Goal: Book appointment/travel/reservation

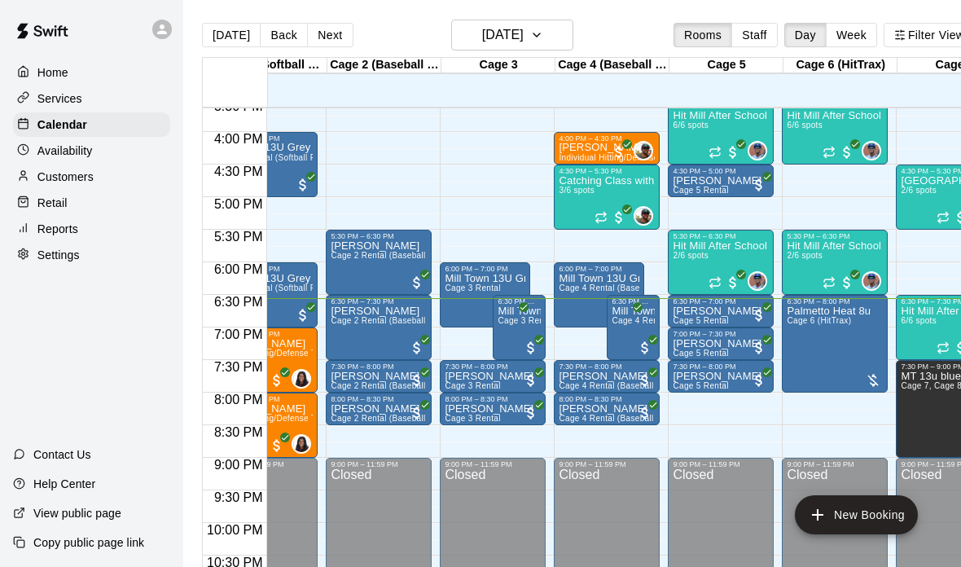
scroll to position [0, 165]
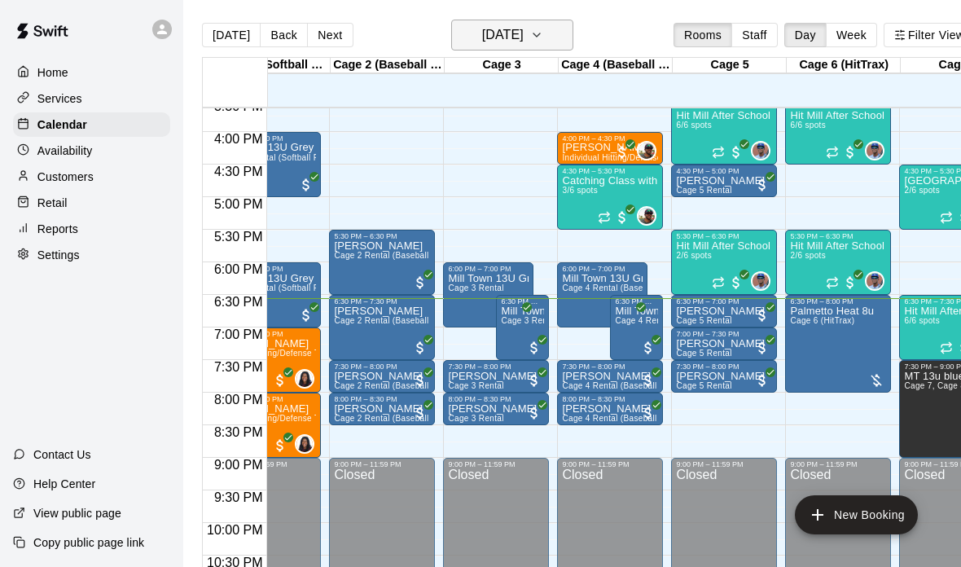
click at [523, 35] on h6 "[DATE]" at bounding box center [503, 35] width 42 height 23
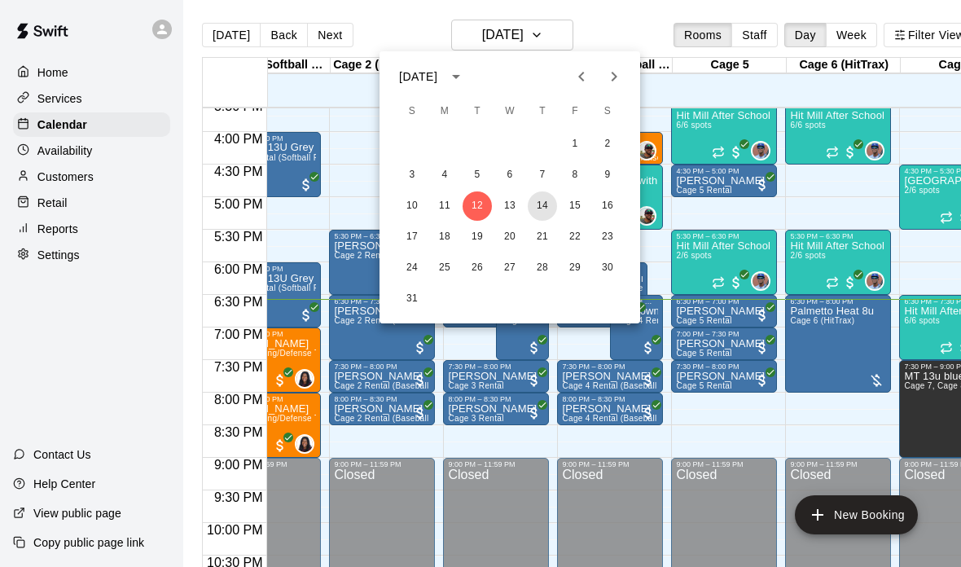
click at [544, 206] on button "14" at bounding box center [542, 205] width 29 height 29
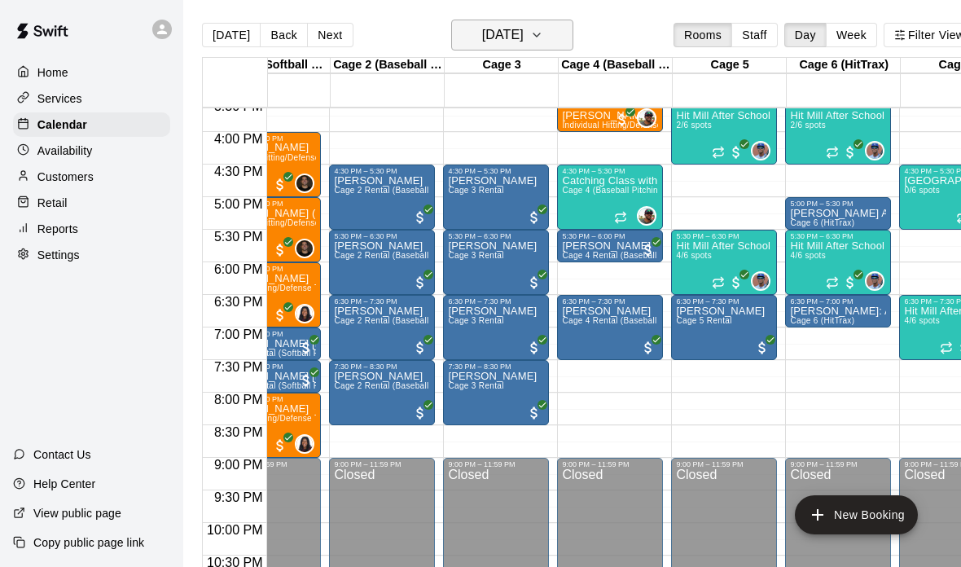
click at [555, 46] on button "[DATE]" at bounding box center [512, 35] width 122 height 31
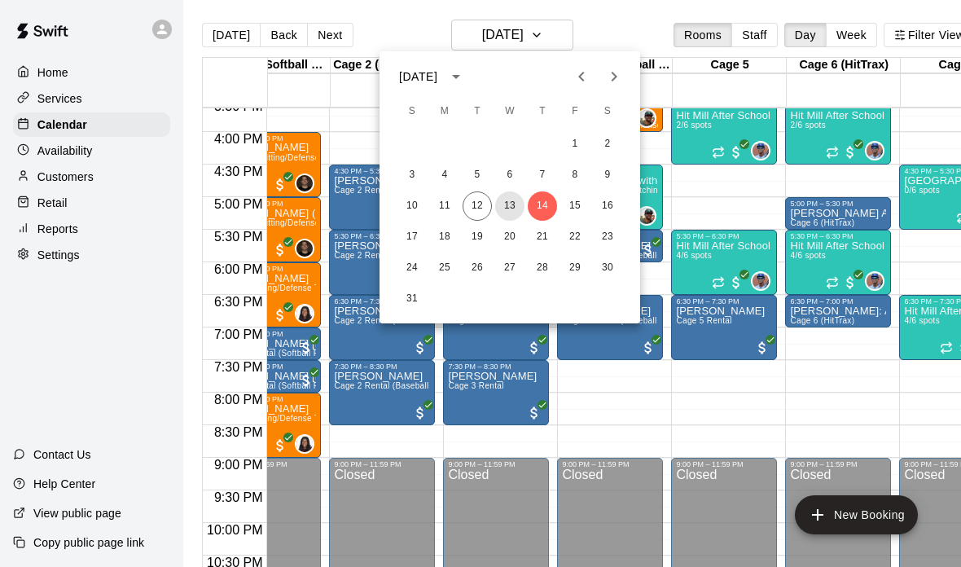
click at [514, 208] on button "13" at bounding box center [509, 205] width 29 height 29
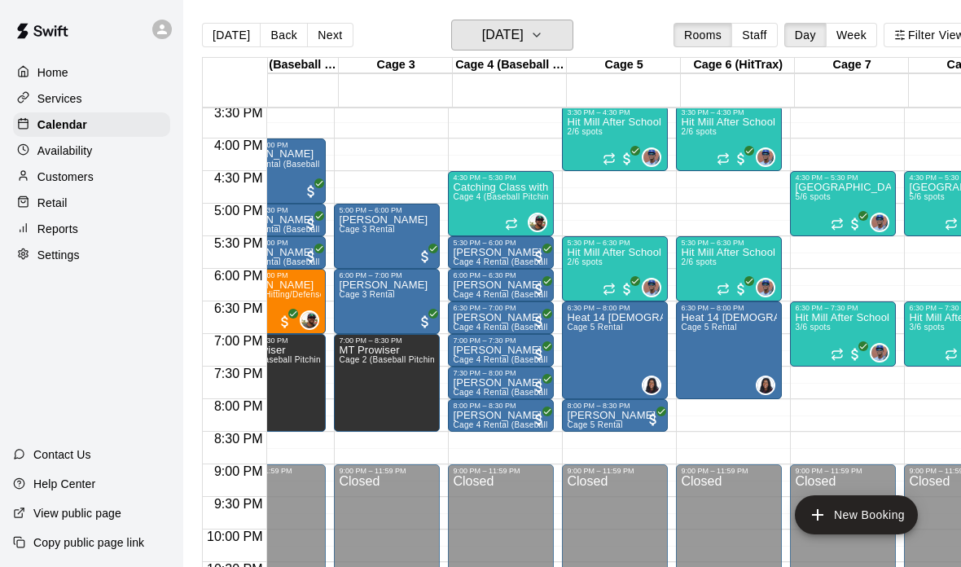
scroll to position [0, 295]
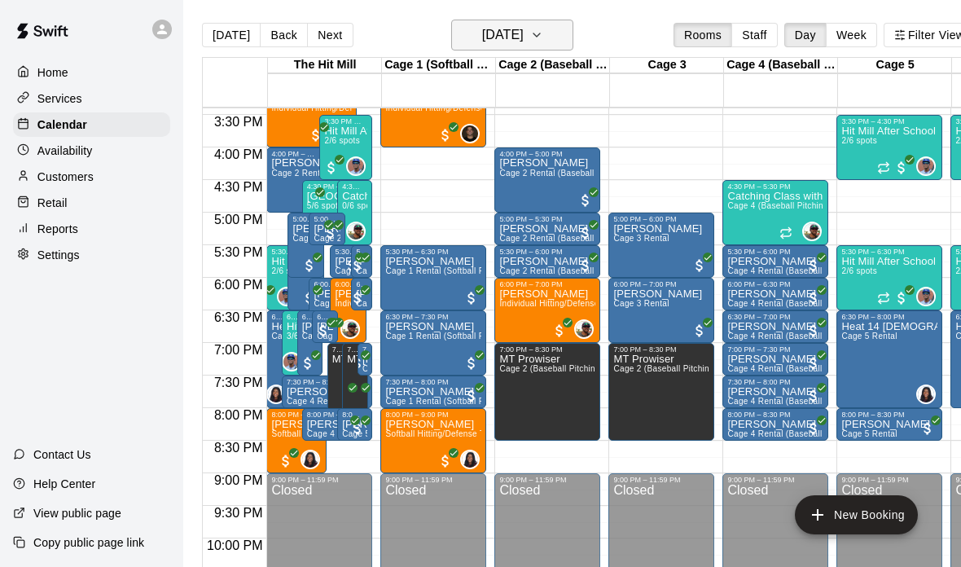
click at [523, 36] on h6 "[DATE]" at bounding box center [503, 35] width 42 height 23
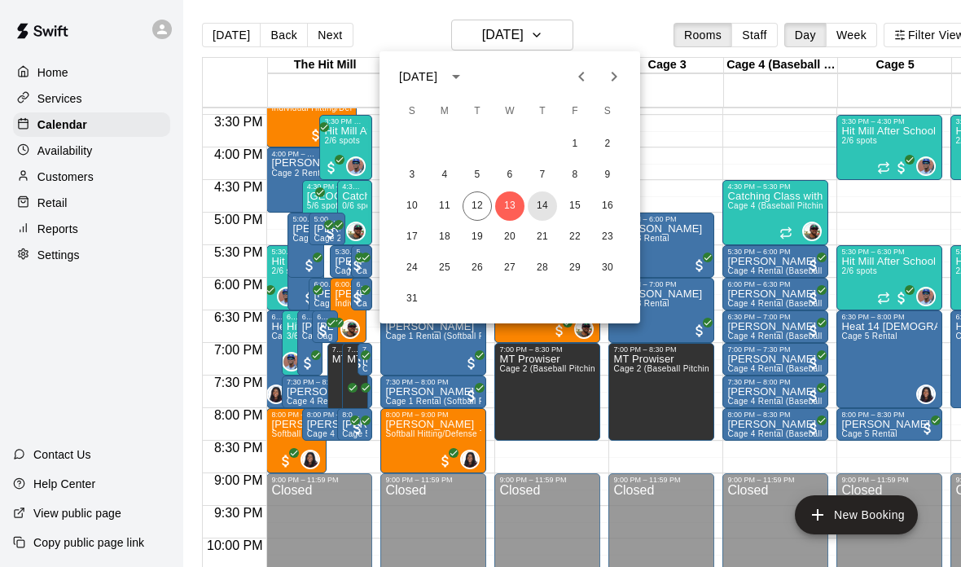
click at [551, 208] on button "14" at bounding box center [542, 205] width 29 height 29
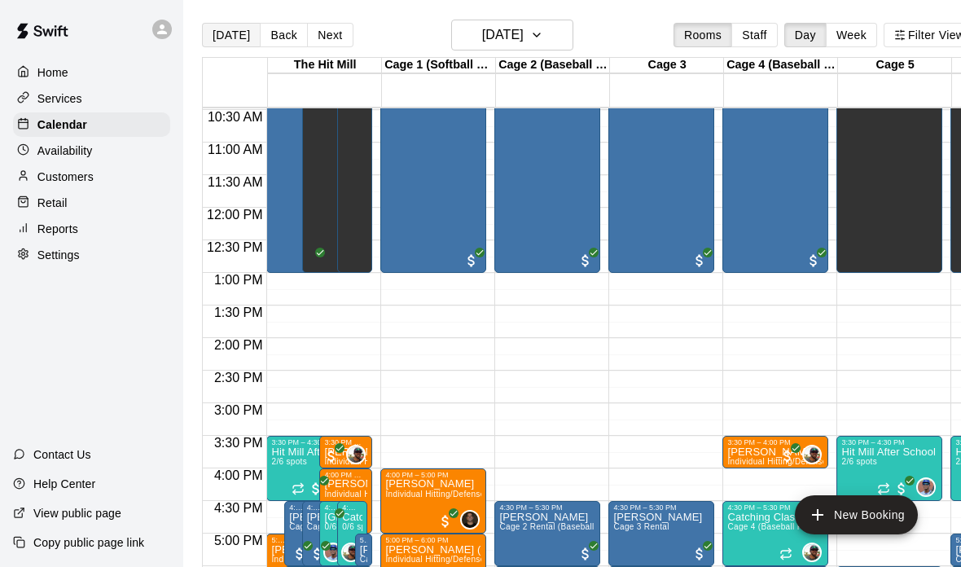
click at [237, 35] on button "[DATE]" at bounding box center [231, 35] width 59 height 24
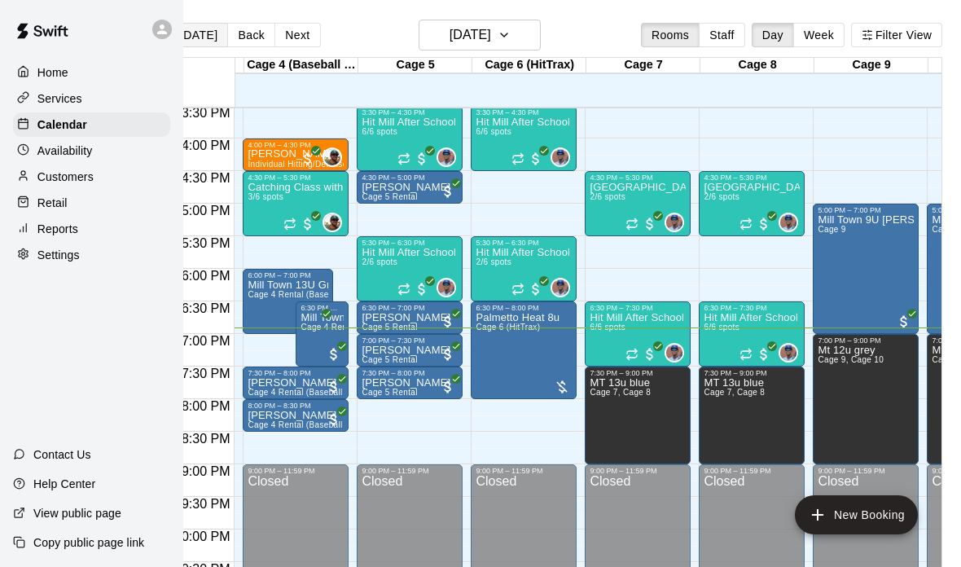
scroll to position [0, 471]
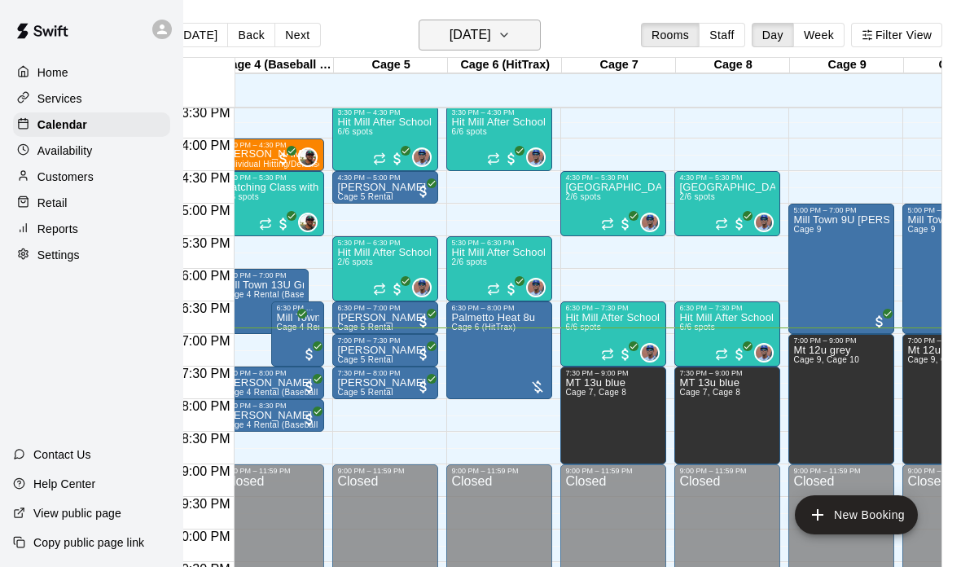
click at [491, 44] on h6 "[DATE]" at bounding box center [470, 35] width 42 height 23
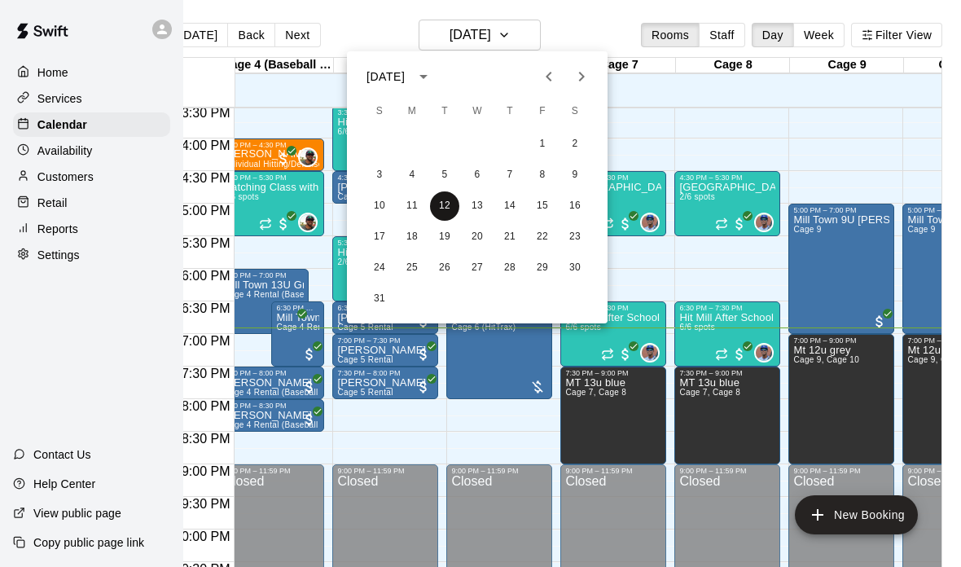
click at [457, 200] on button "12" at bounding box center [444, 205] width 29 height 29
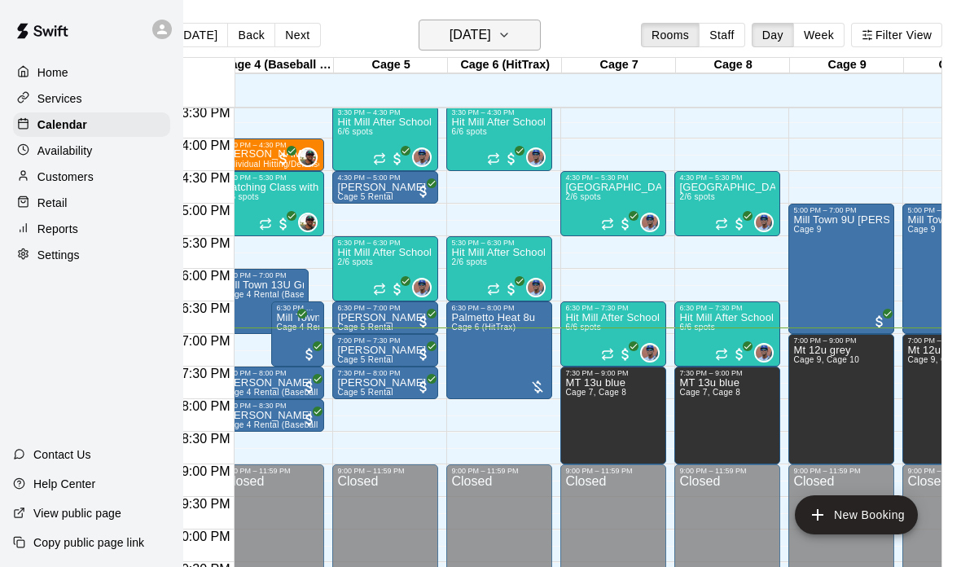
click at [519, 30] on button "[DATE]" at bounding box center [479, 35] width 122 height 31
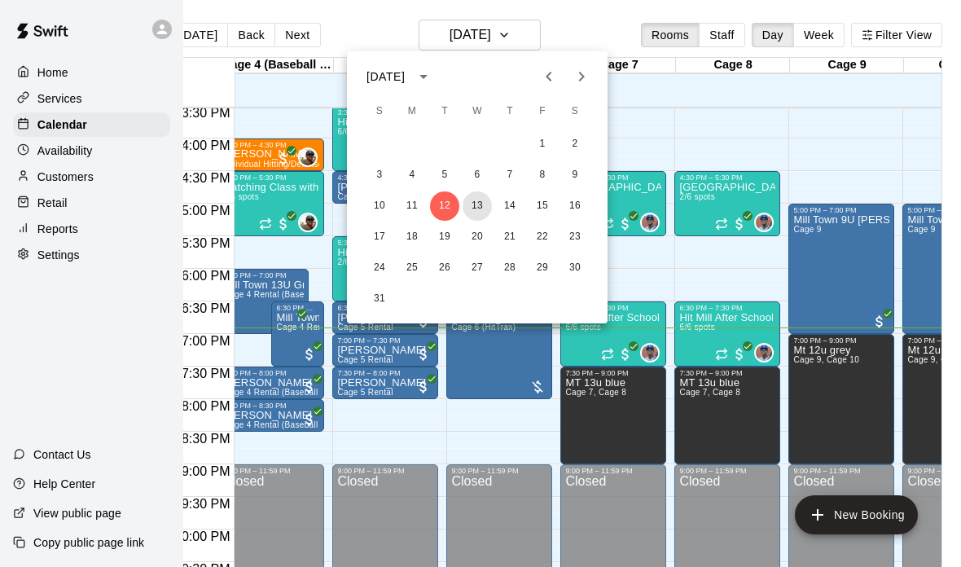
click at [482, 204] on button "13" at bounding box center [476, 205] width 29 height 29
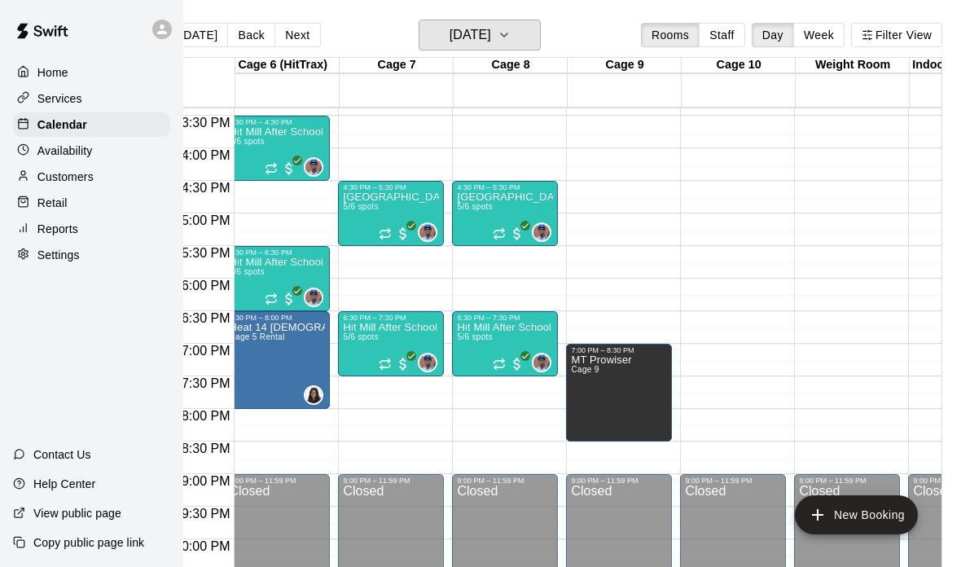
scroll to position [0, 687]
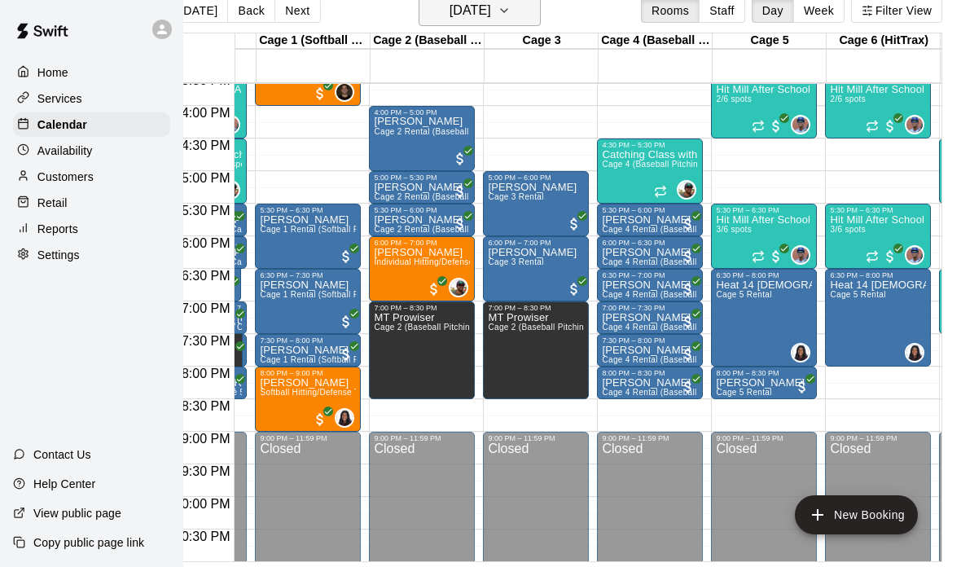
click at [476, 5] on h6 "[DATE]" at bounding box center [470, 10] width 42 height 23
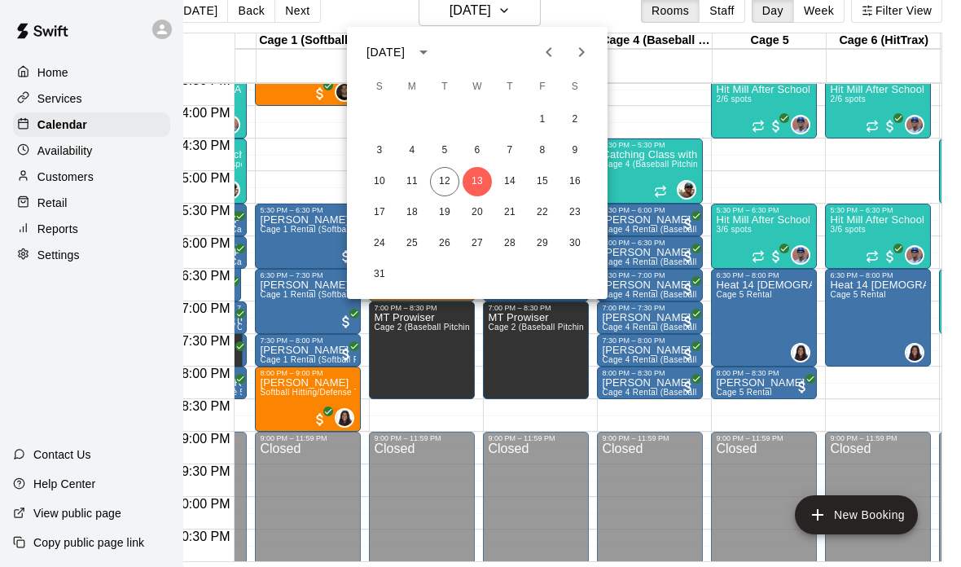
click at [579, 54] on icon "Next month" at bounding box center [581, 52] width 20 height 20
click at [548, 52] on icon "Previous month" at bounding box center [549, 52] width 20 height 20
click at [488, 219] on button "20" at bounding box center [476, 212] width 29 height 29
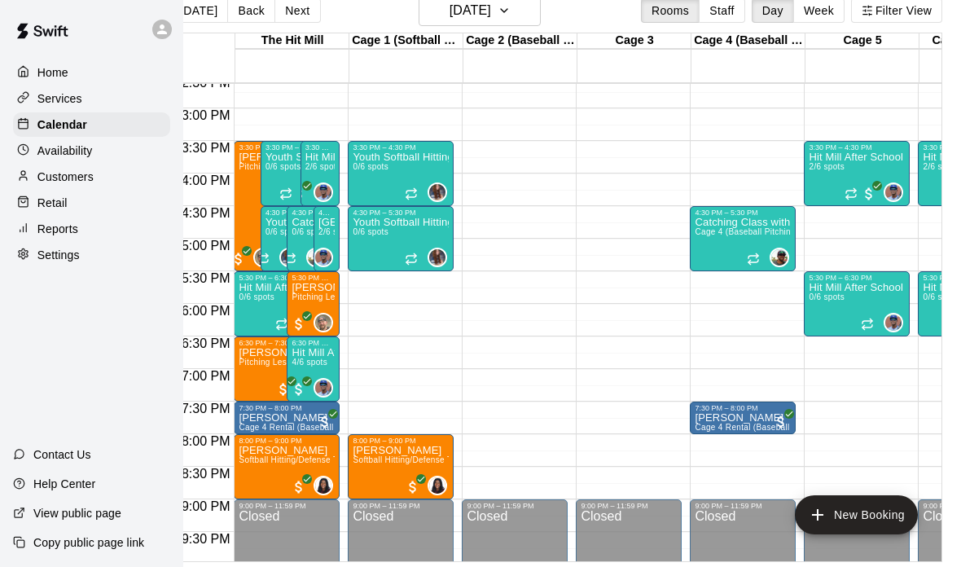
click at [838, 503] on button "New Booking" at bounding box center [856, 514] width 123 height 39
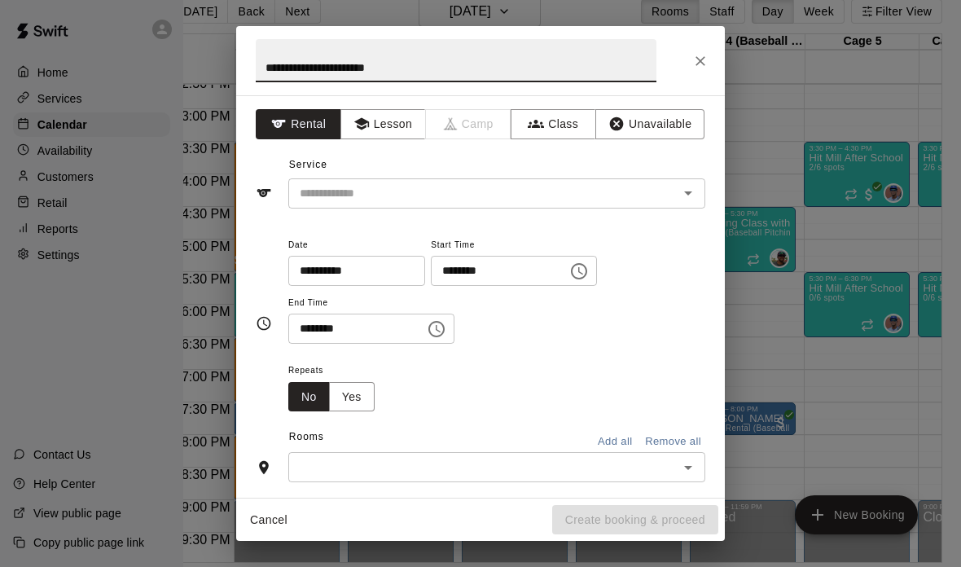
type input "**********"
click at [576, 157] on div "Service ​" at bounding box center [480, 180] width 449 height 56
click at [576, 156] on div "Service ​" at bounding box center [480, 180] width 449 height 56
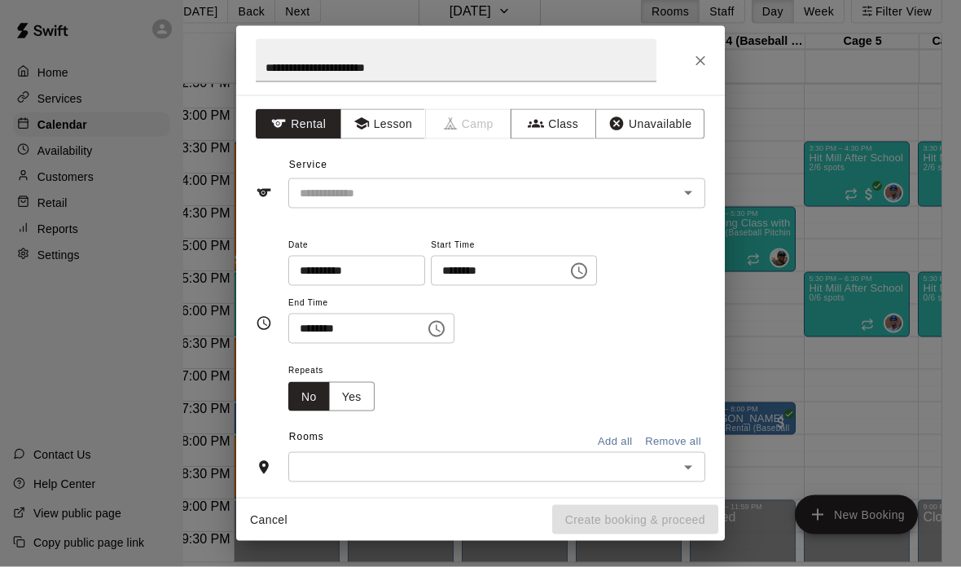
click at [650, 199] on input "text" at bounding box center [472, 193] width 359 height 20
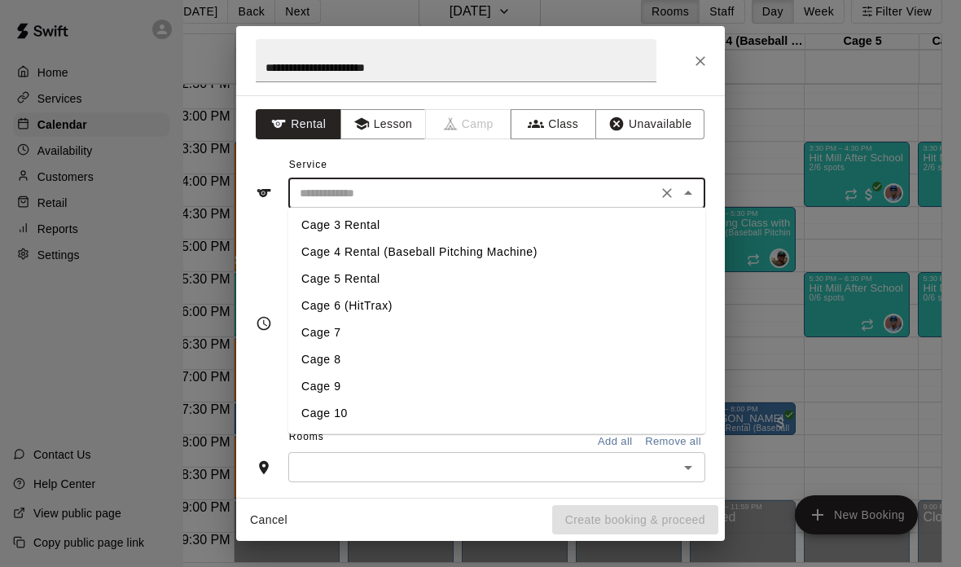
click at [489, 445] on li "Team Cage Rental" at bounding box center [496, 440] width 417 height 27
type input "**********"
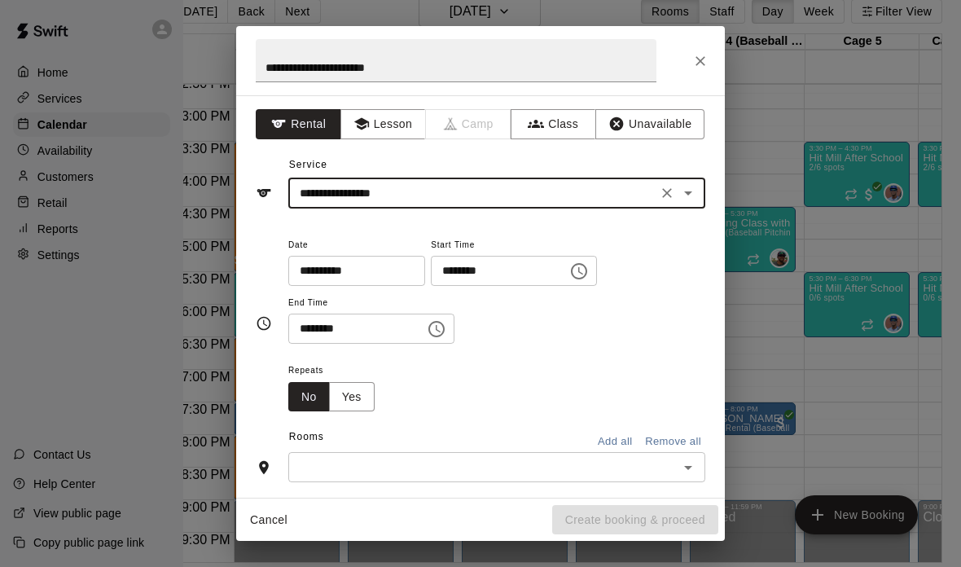
click at [495, 274] on input "********" at bounding box center [493, 271] width 125 height 30
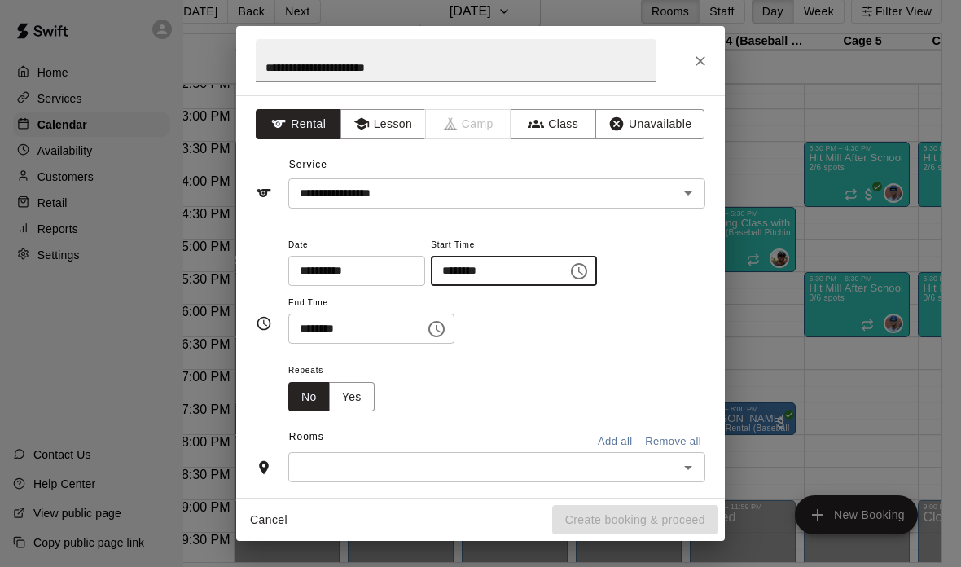
click at [514, 272] on input "********" at bounding box center [493, 271] width 125 height 30
click at [511, 276] on input "********" at bounding box center [493, 271] width 125 height 30
click at [508, 266] on input "********" at bounding box center [493, 271] width 125 height 30
click at [453, 275] on input "********" at bounding box center [493, 271] width 125 height 30
type input "********"
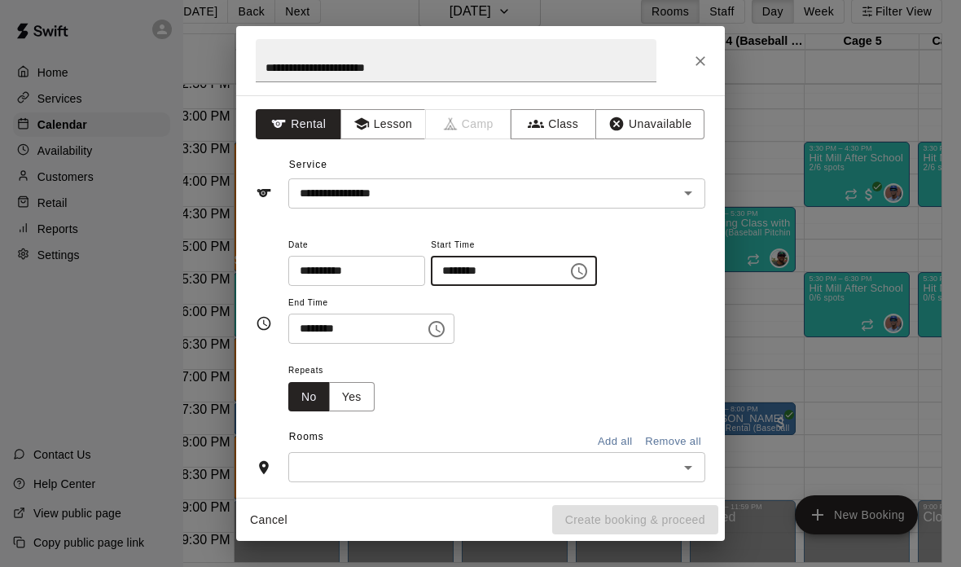
click at [372, 332] on input "********" at bounding box center [350, 328] width 125 height 30
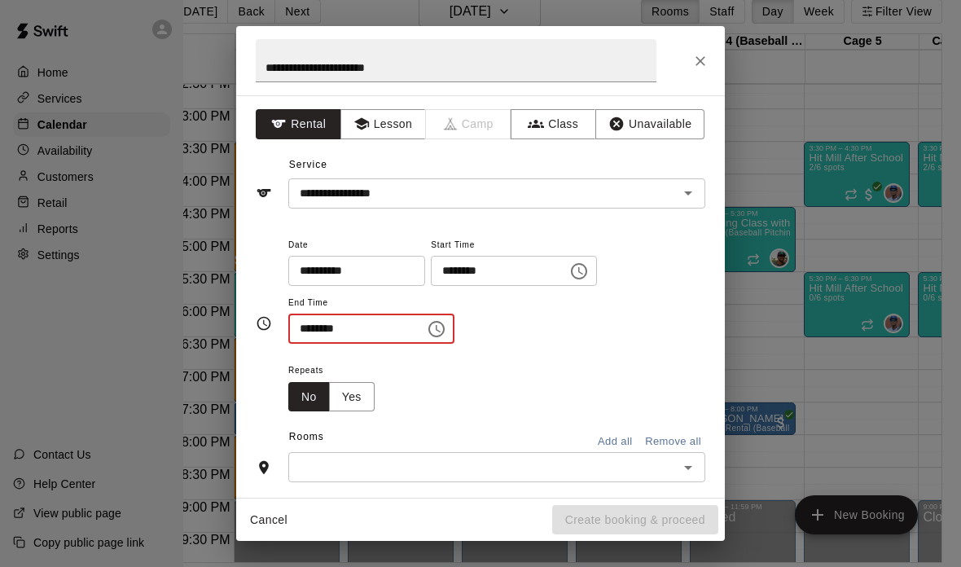
type input "********"
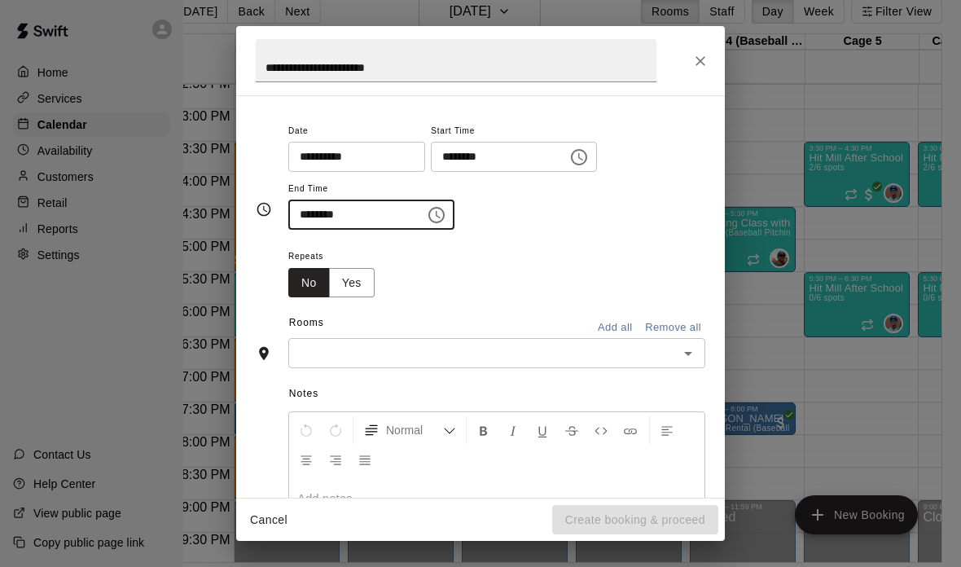
click at [563, 345] on input "text" at bounding box center [483, 353] width 380 height 20
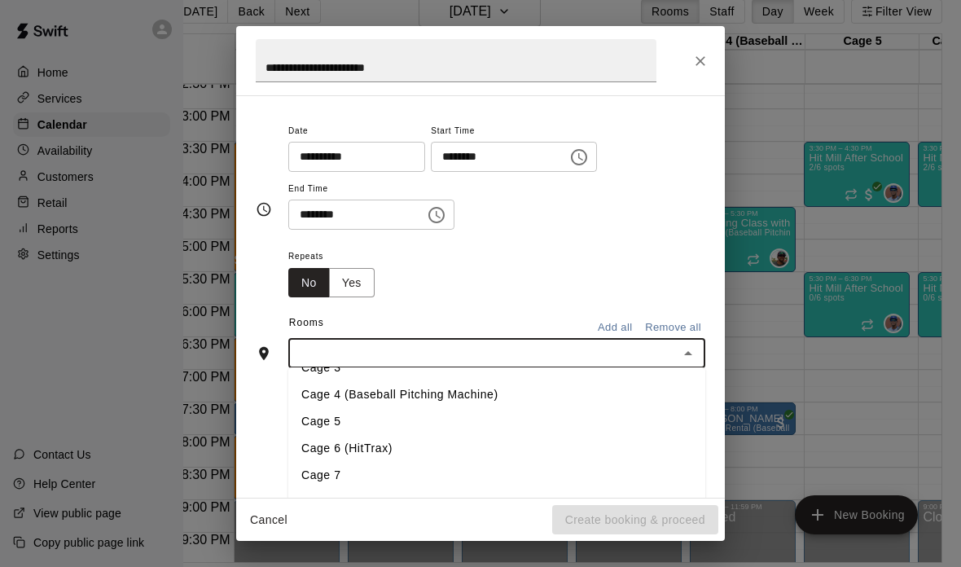
click at [422, 393] on li "Cage 4 (Baseball Pitching Machine)" at bounding box center [496, 394] width 417 height 27
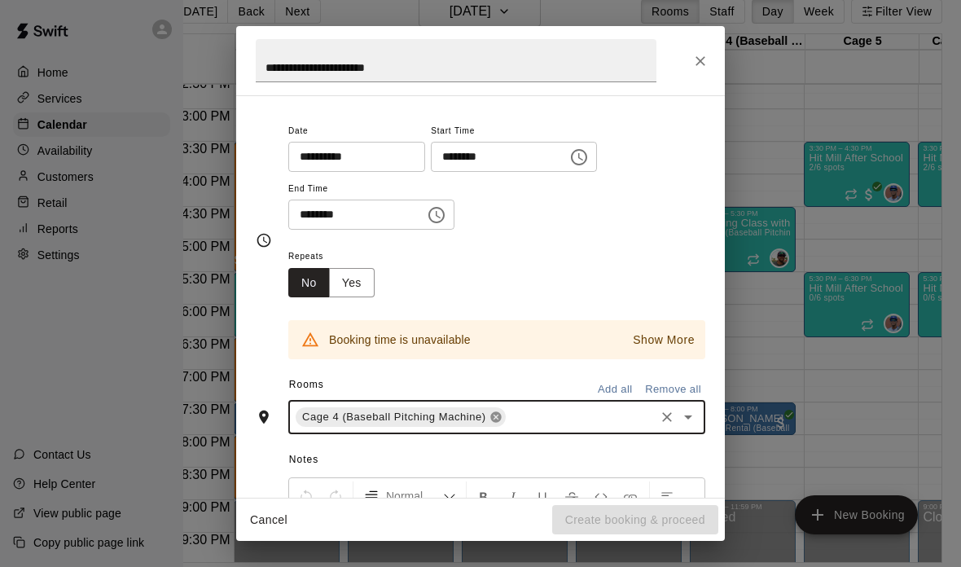
click at [500, 412] on icon at bounding box center [495, 417] width 11 height 11
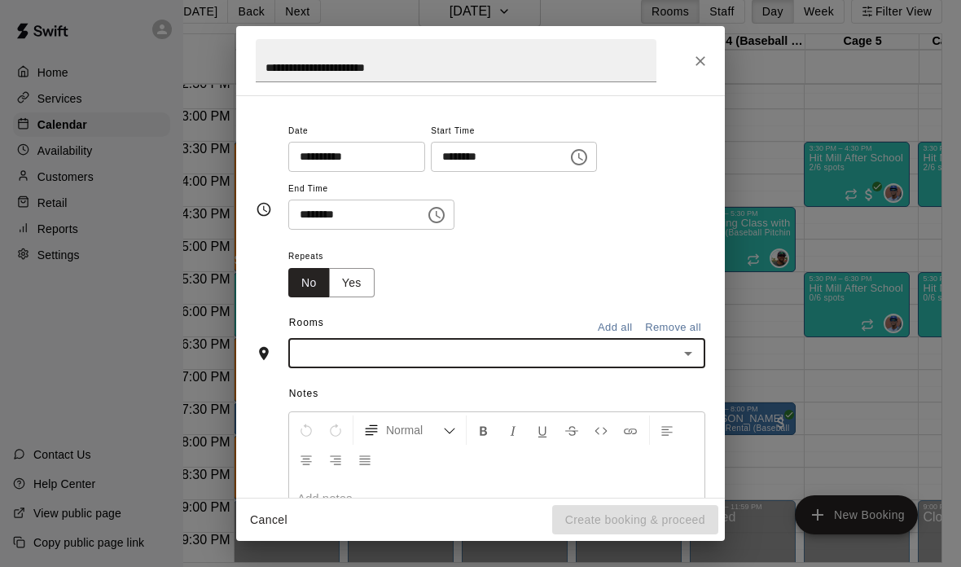
click at [501, 344] on input "text" at bounding box center [483, 353] width 380 height 20
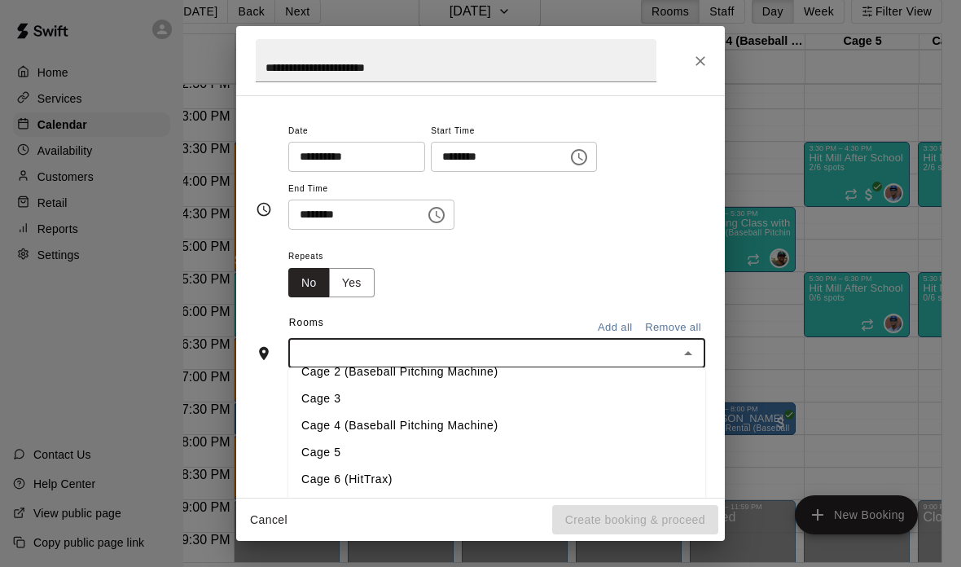
click at [458, 396] on li "Cage 3" at bounding box center [496, 398] width 417 height 27
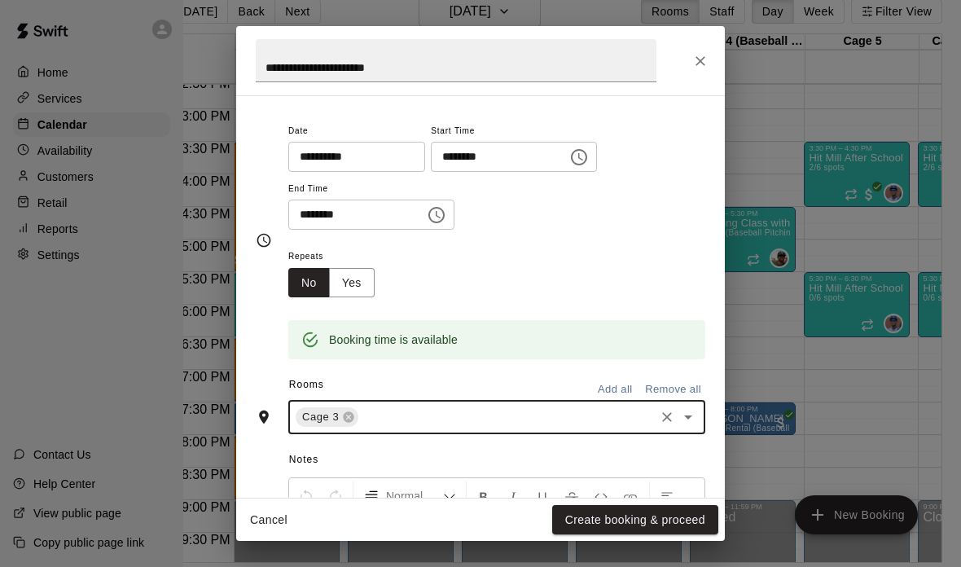
click at [486, 407] on input "text" at bounding box center [506, 417] width 291 height 20
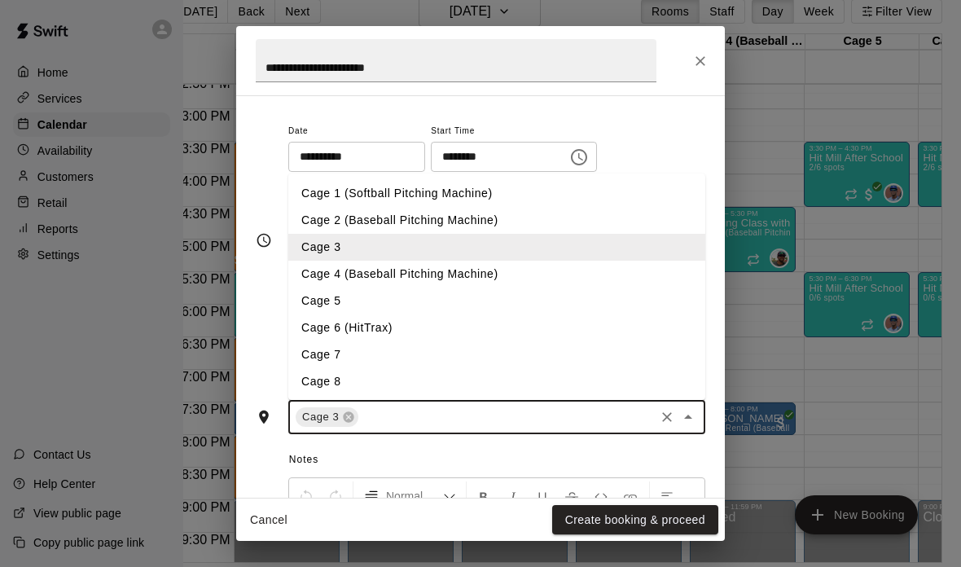
click at [485, 419] on input "text" at bounding box center [506, 417] width 291 height 20
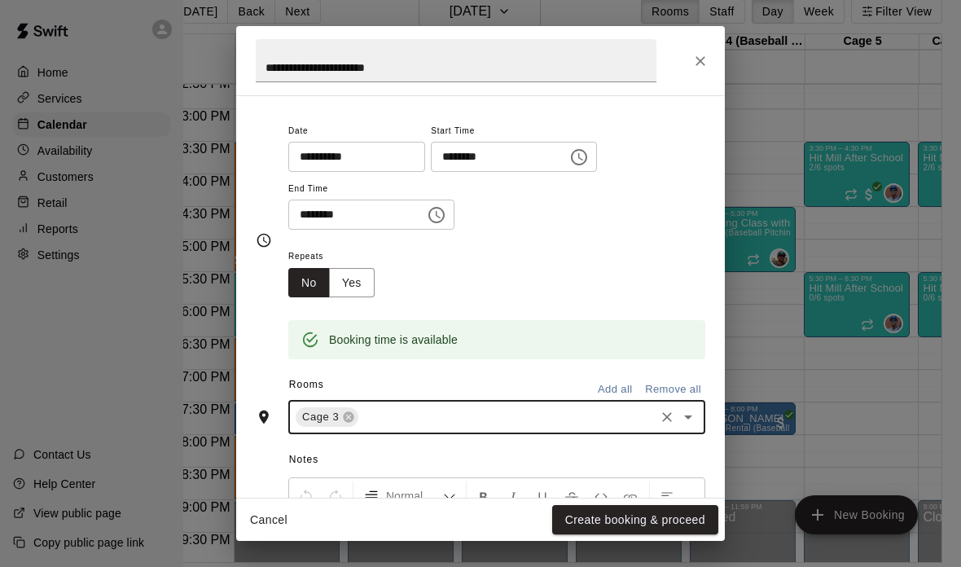
click at [466, 409] on input "text" at bounding box center [506, 417] width 291 height 20
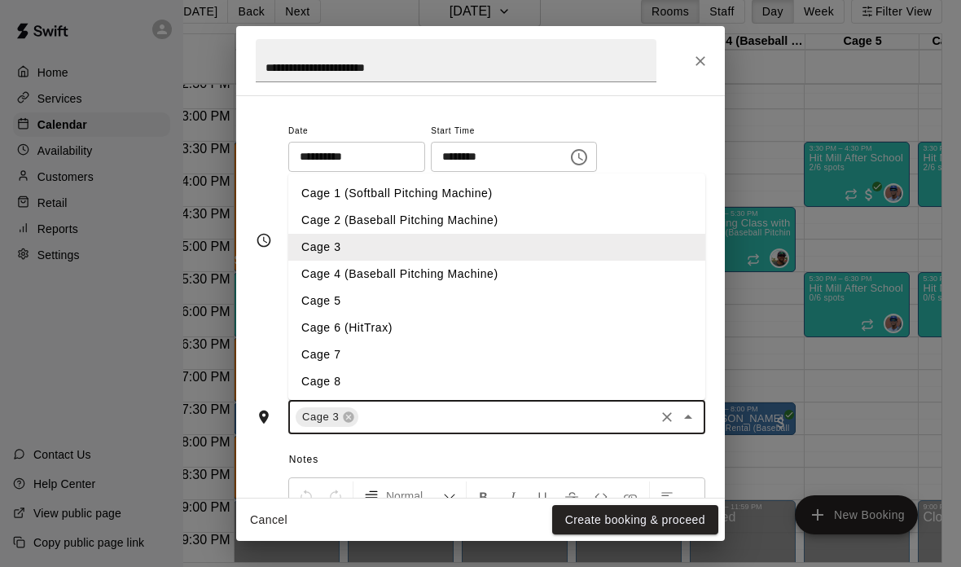
click at [558, 207] on li "Cage 2 (Baseball Pitching Machine)" at bounding box center [496, 220] width 417 height 27
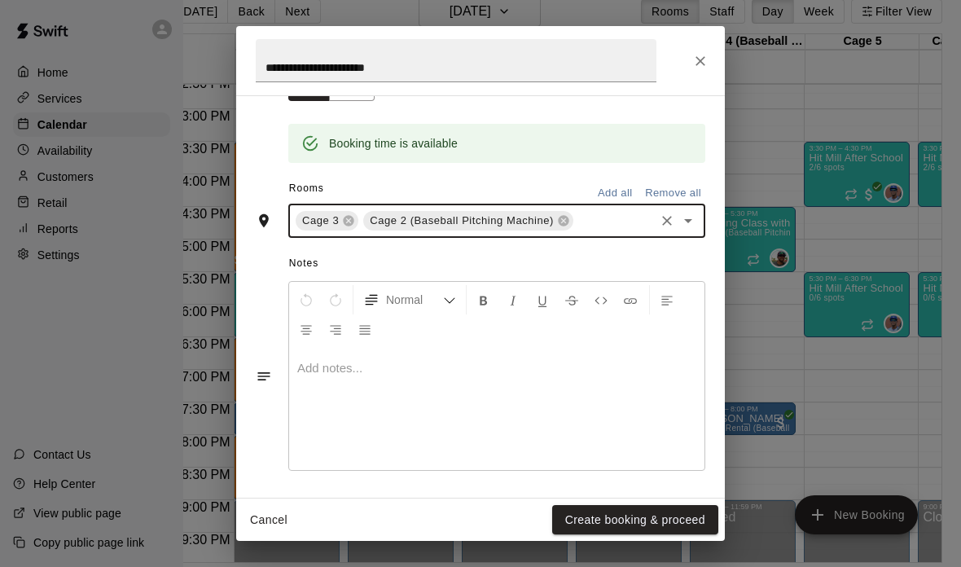
scroll to position [309, 0]
click at [588, 391] on div at bounding box center [496, 409] width 415 height 122
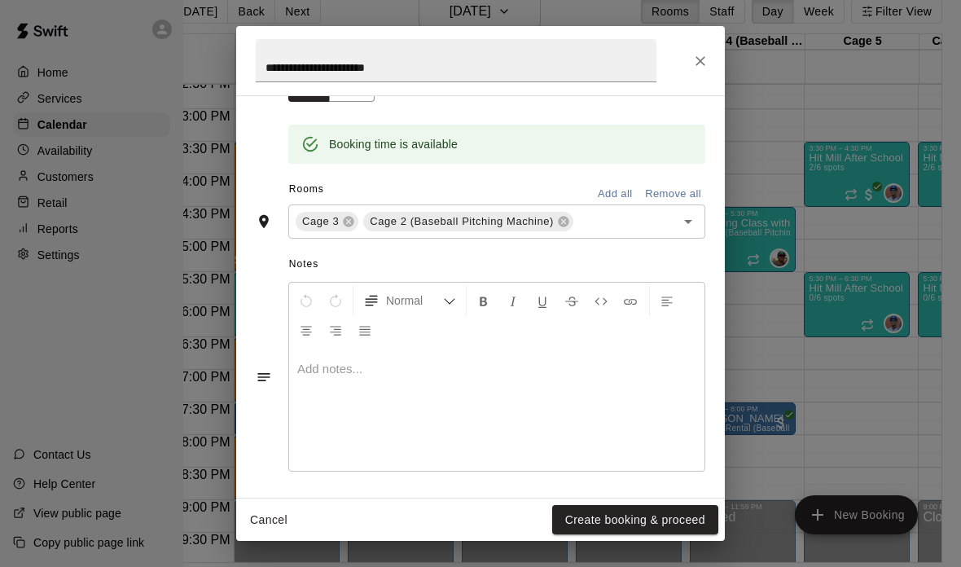
scroll to position [91, 33]
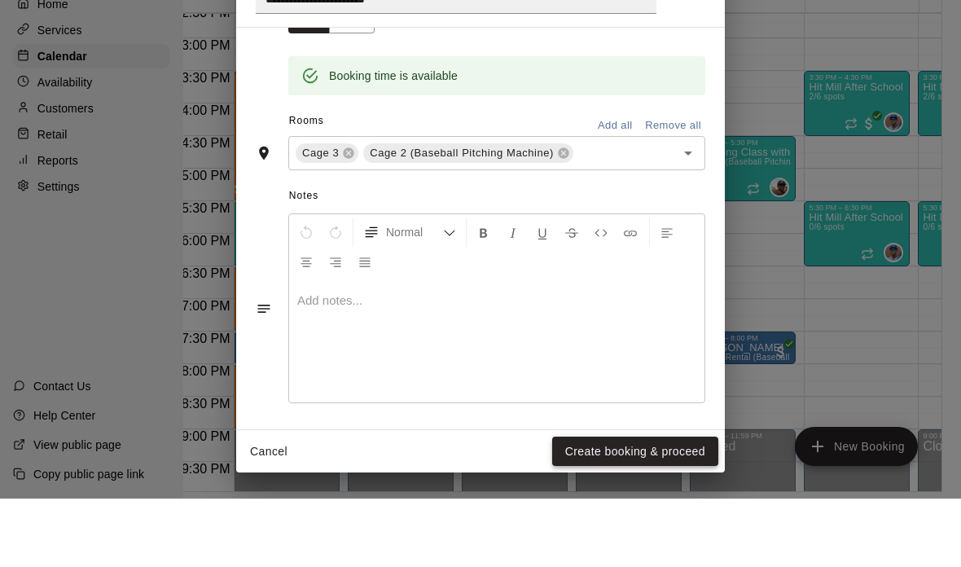
click at [646, 505] on button "Create booking & proceed" at bounding box center [635, 520] width 166 height 30
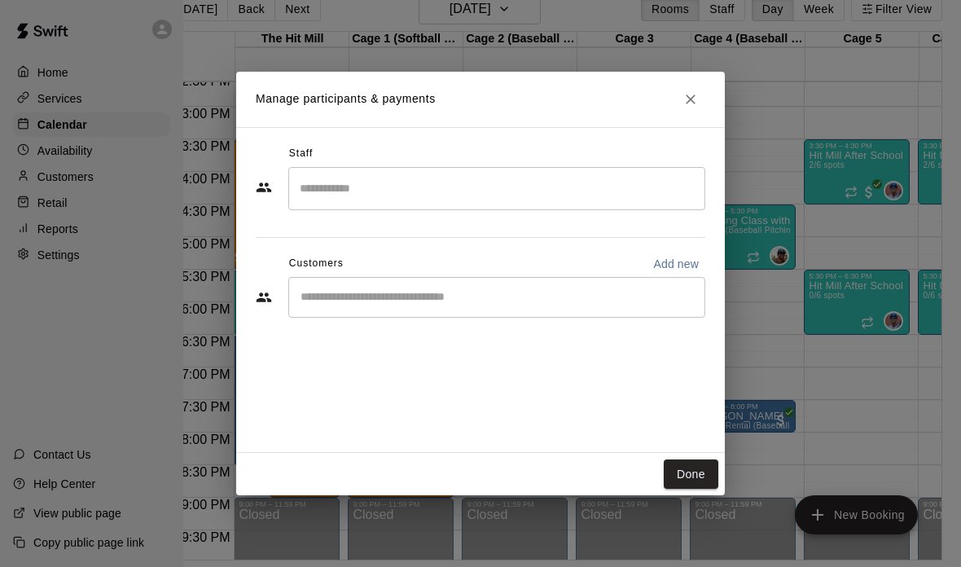
click at [625, 197] on input "Search staff" at bounding box center [497, 188] width 402 height 28
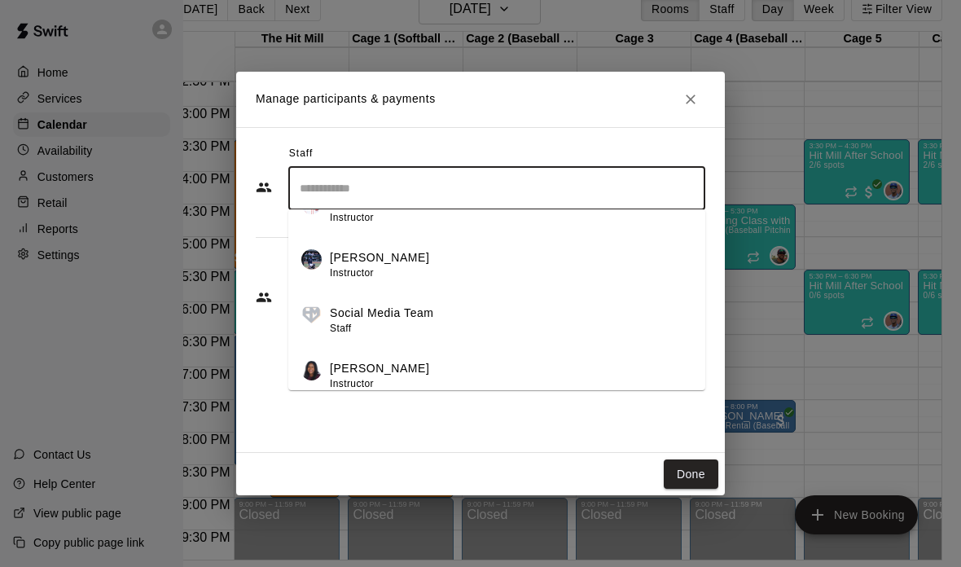
scroll to position [86, 0]
click at [536, 359] on li "[PERSON_NAME] Instructor" at bounding box center [496, 371] width 417 height 55
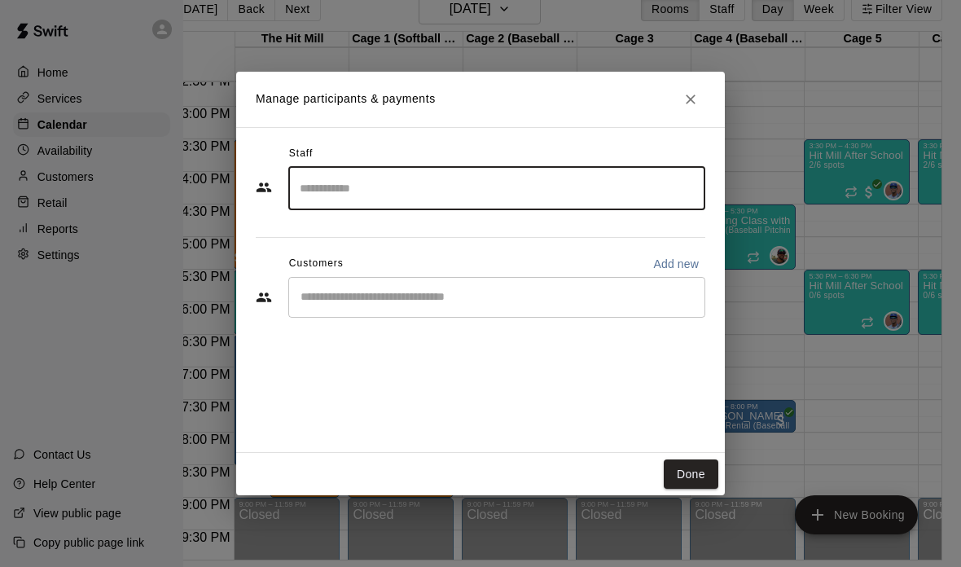
click at [594, 315] on div "​" at bounding box center [496, 297] width 417 height 41
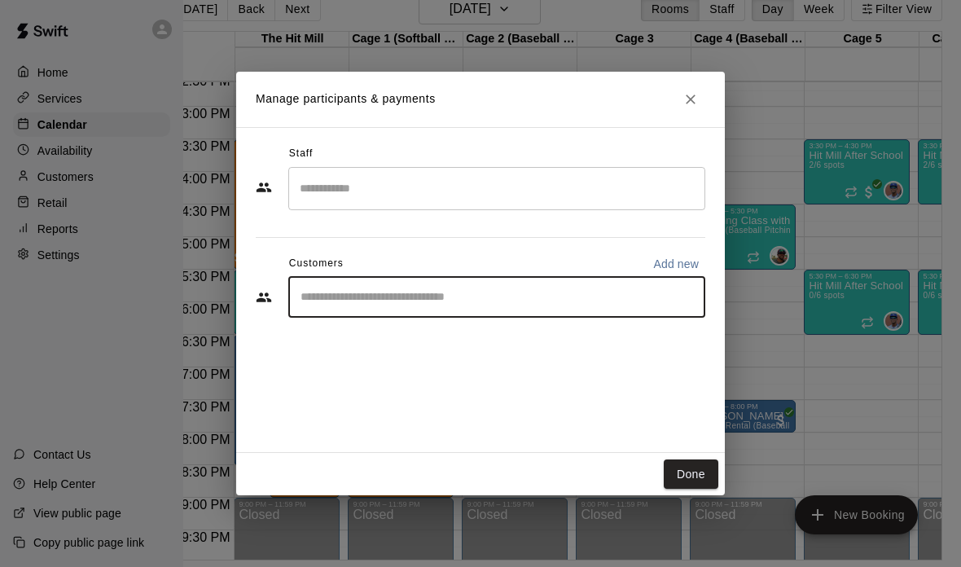
click at [620, 185] on input "Search staff" at bounding box center [497, 188] width 402 height 28
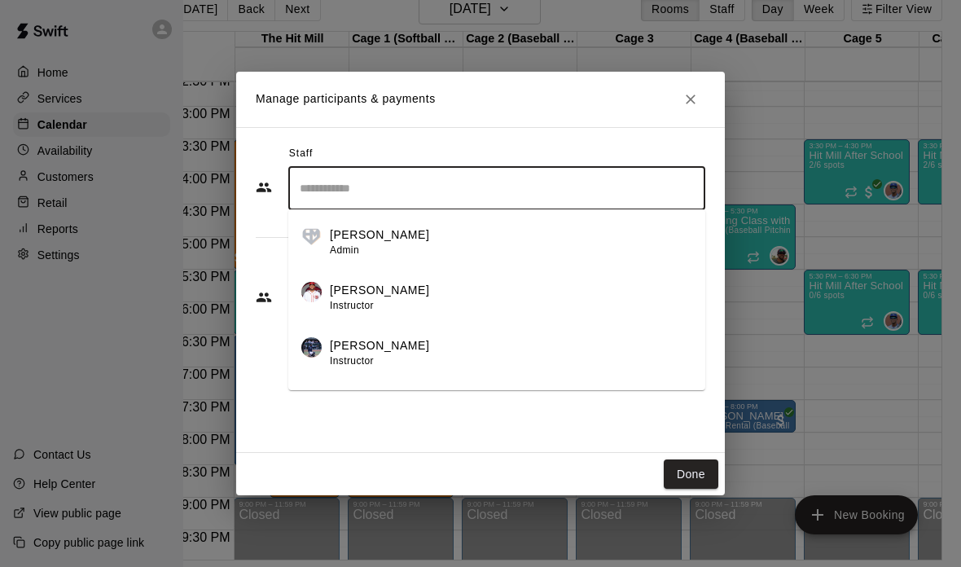
click at [592, 466] on div "Done" at bounding box center [480, 474] width 488 height 43
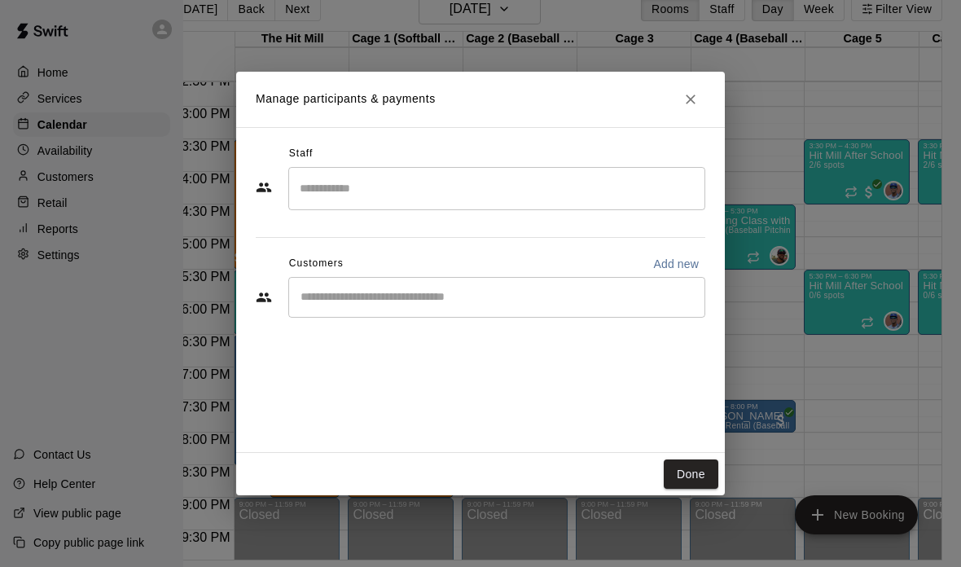
click at [612, 197] on input "Search staff" at bounding box center [497, 188] width 402 height 28
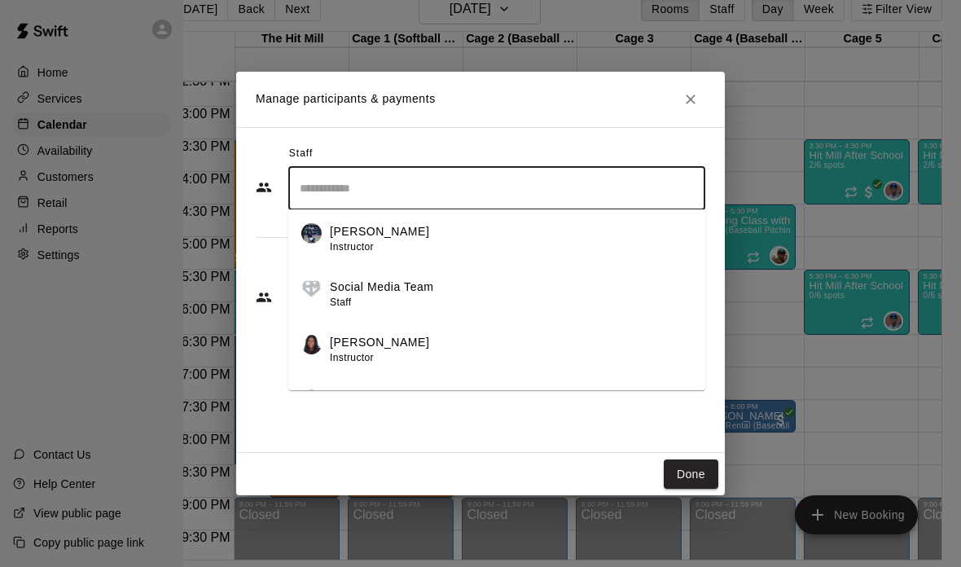
scroll to position [135, 0]
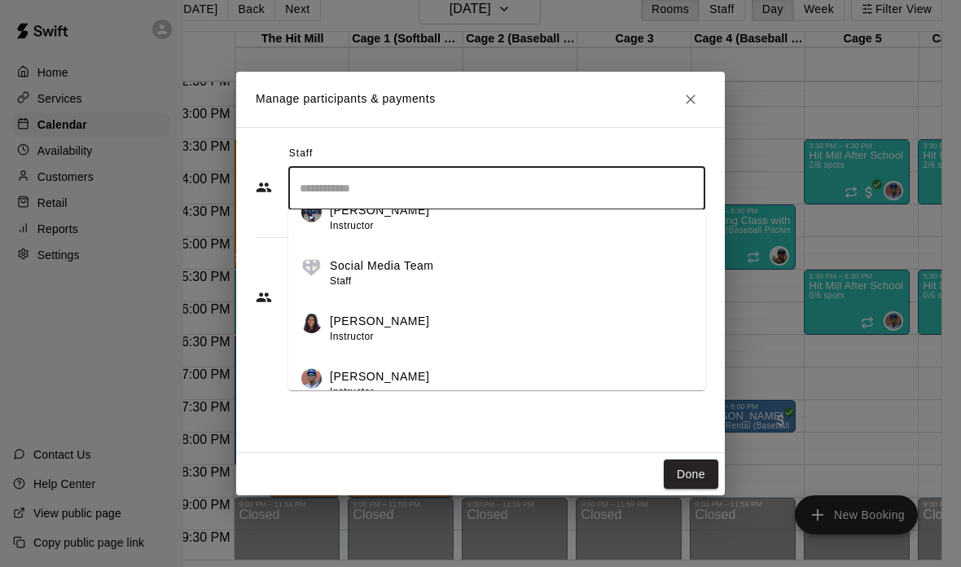
click at [900, 121] on div "Manage participants & payments Staff ​ [PERSON_NAME] Admin [PERSON_NAME] Instru…" at bounding box center [480, 283] width 961 height 567
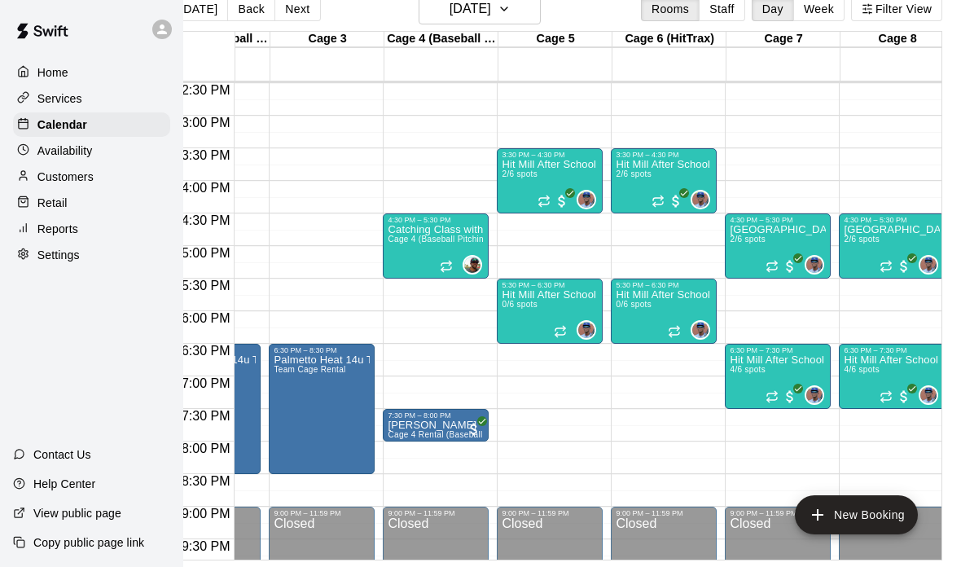
scroll to position [926, 304]
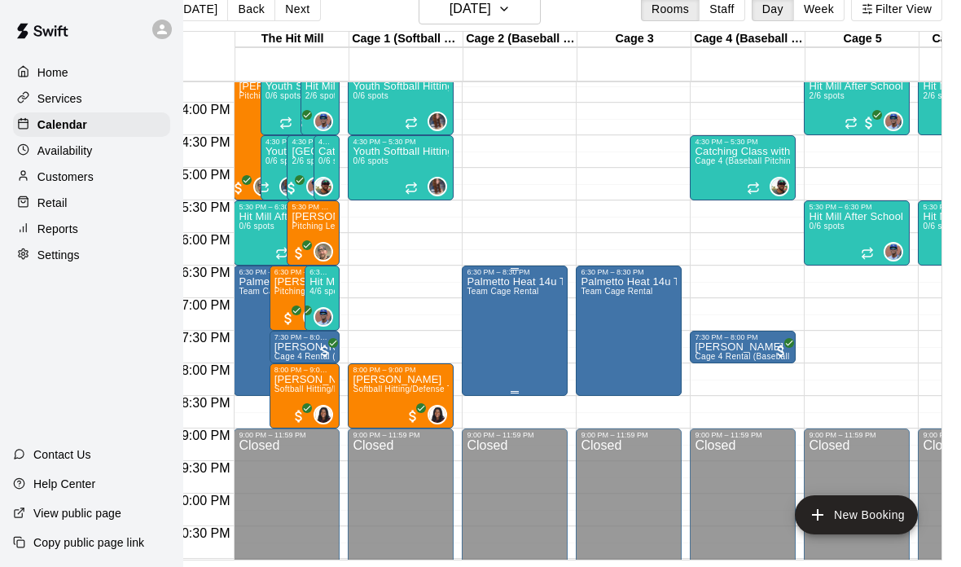
click at [537, 304] on div "Palmetto Heat 14u Temple Team Cage Rental" at bounding box center [514, 559] width 96 height 567
click at [482, 230] on icon "edit" at bounding box center [483, 229] width 15 height 15
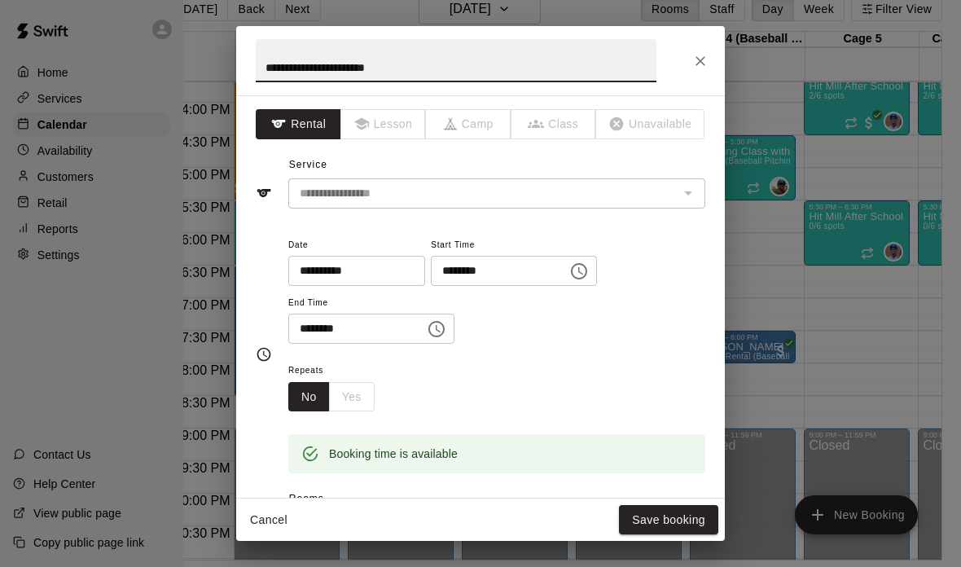
click at [397, 313] on input "********" at bounding box center [350, 328] width 125 height 30
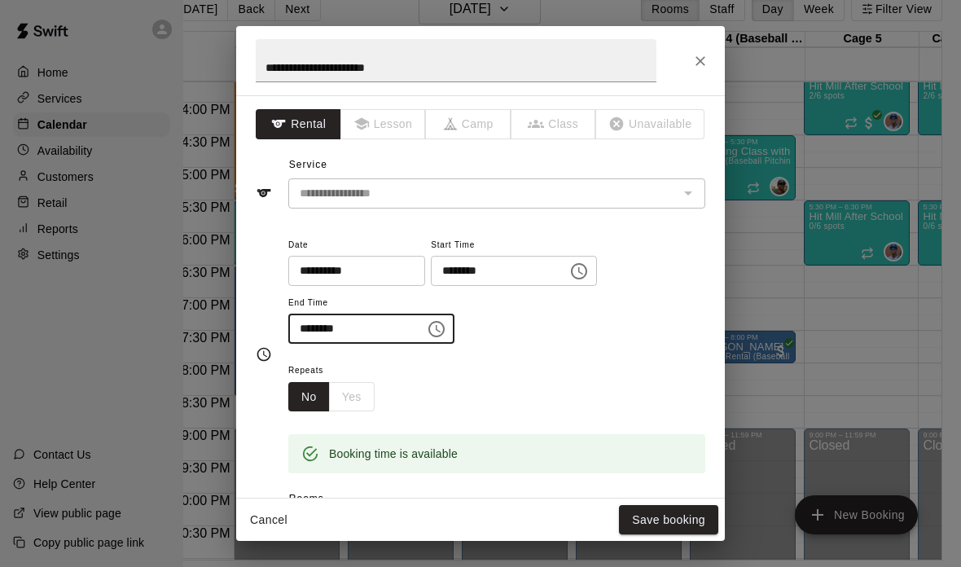
click at [366, 323] on input "********" at bounding box center [350, 328] width 125 height 30
click at [427, 337] on button "Choose time, selected time is 8:30 PM" at bounding box center [436, 329] width 33 height 33
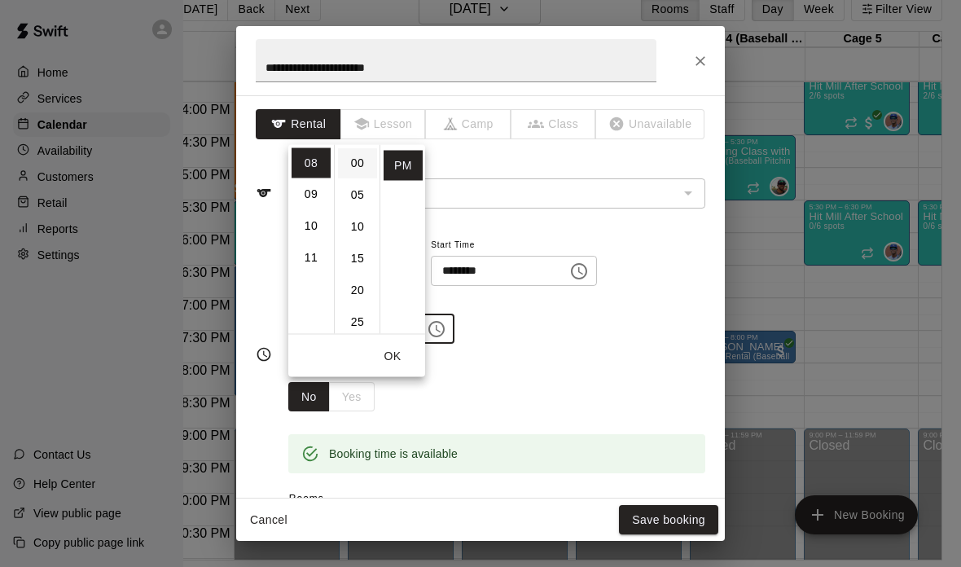
click at [366, 147] on li "00" at bounding box center [357, 162] width 39 height 30
type input "********"
click at [677, 514] on button "Save booking" at bounding box center [668, 520] width 99 height 30
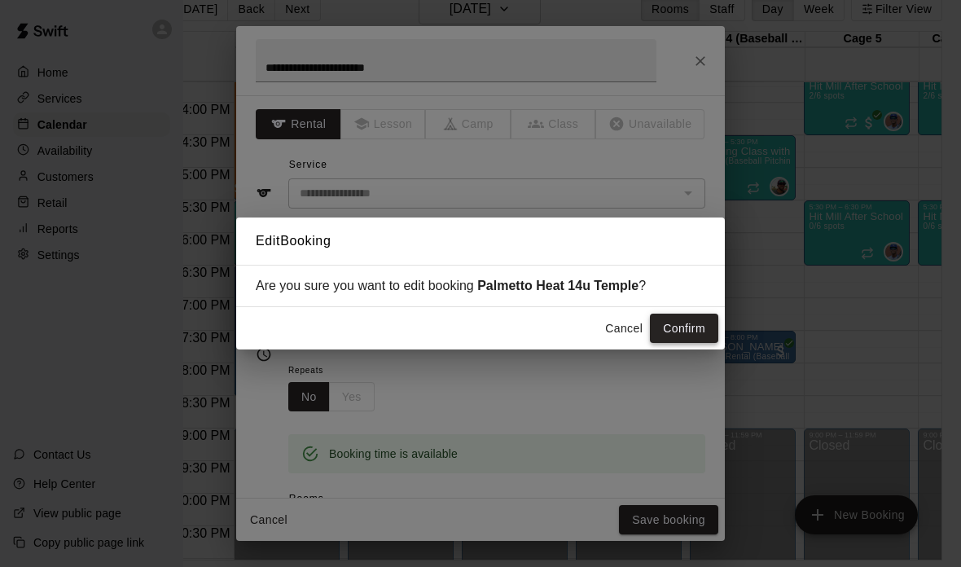
click at [690, 319] on button "Confirm" at bounding box center [684, 328] width 68 height 30
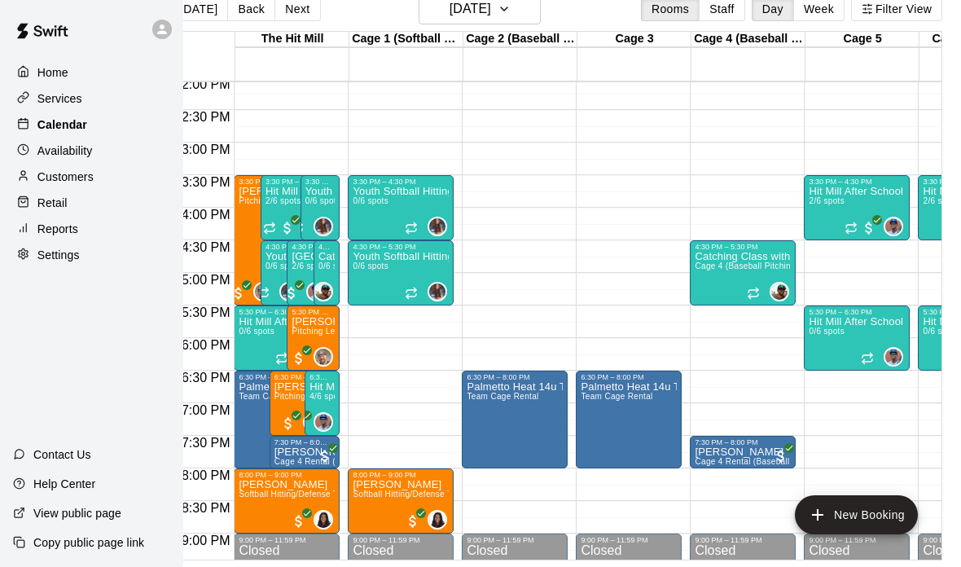
click at [99, 129] on div "Calendar" at bounding box center [91, 124] width 157 height 24
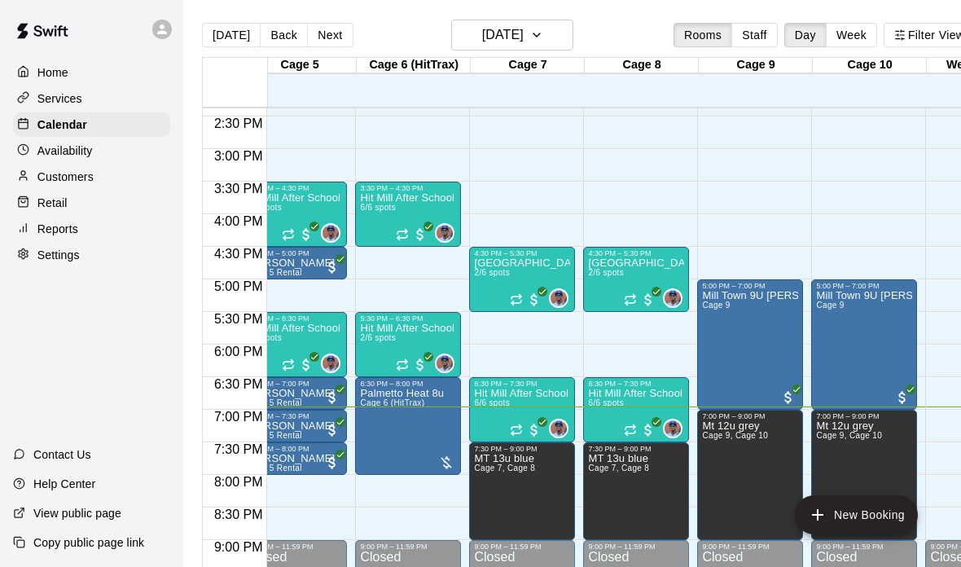
scroll to position [0, 659]
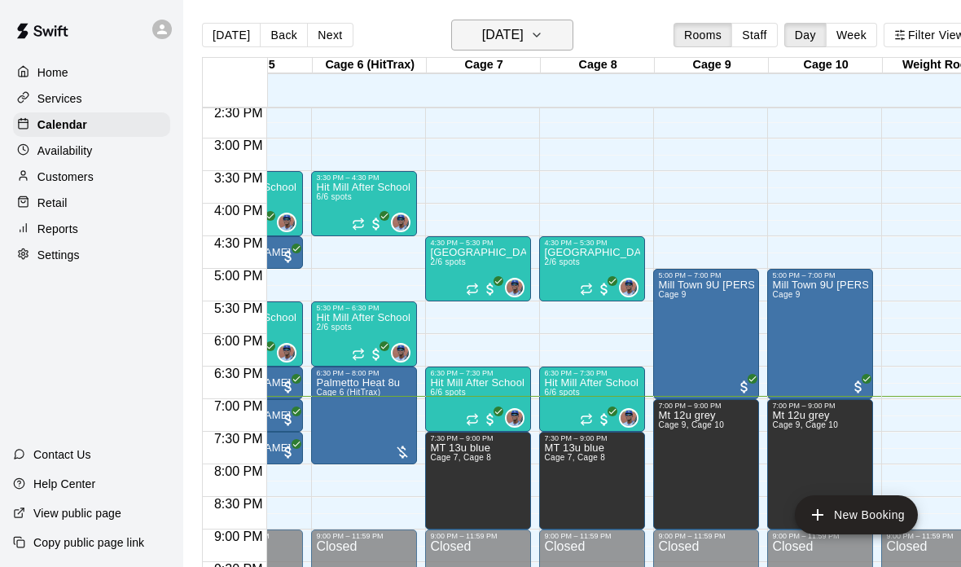
click at [543, 32] on icon "button" at bounding box center [536, 35] width 13 height 20
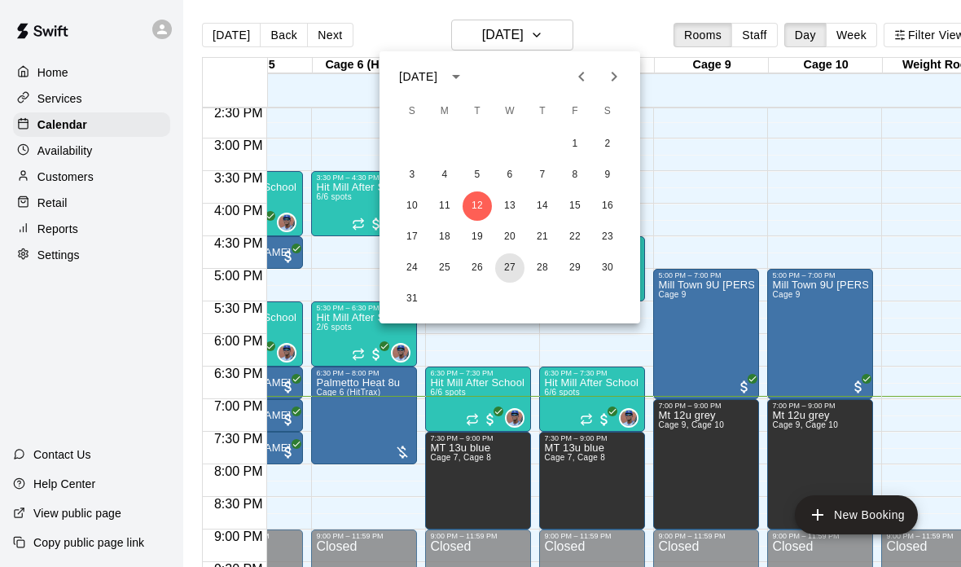
click at [515, 278] on button "27" at bounding box center [509, 267] width 29 height 29
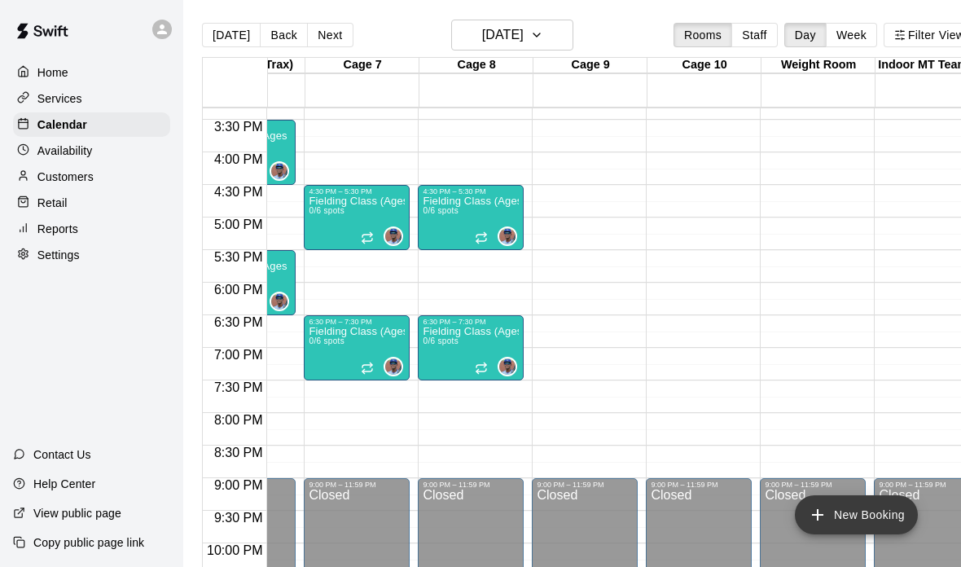
click at [820, 501] on button "New Booking" at bounding box center [856, 514] width 123 height 39
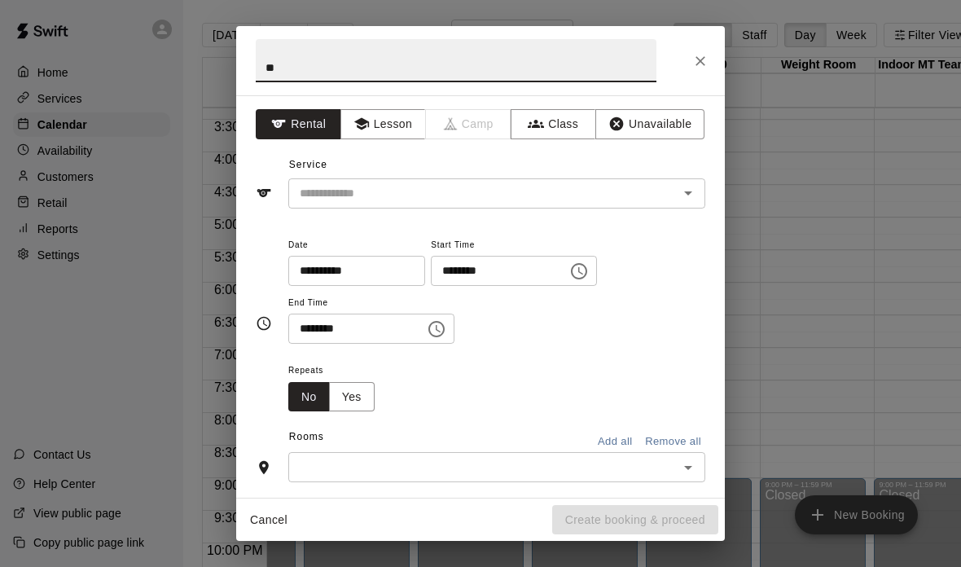
type input "*"
click at [544, 178] on div "​" at bounding box center [496, 193] width 417 height 30
type input "**********"
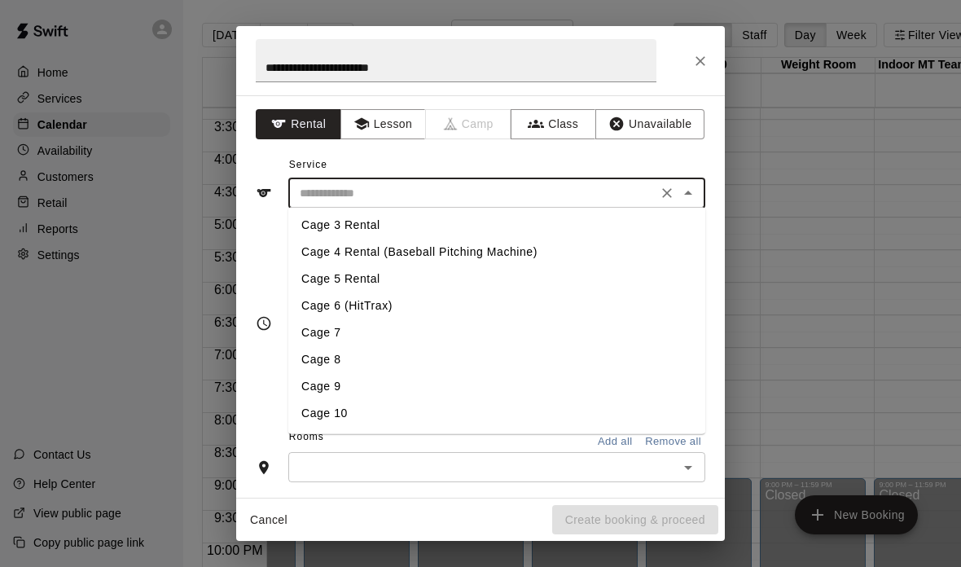
click at [456, 434] on li "Team Cage Rental" at bounding box center [496, 440] width 417 height 27
type input "**********"
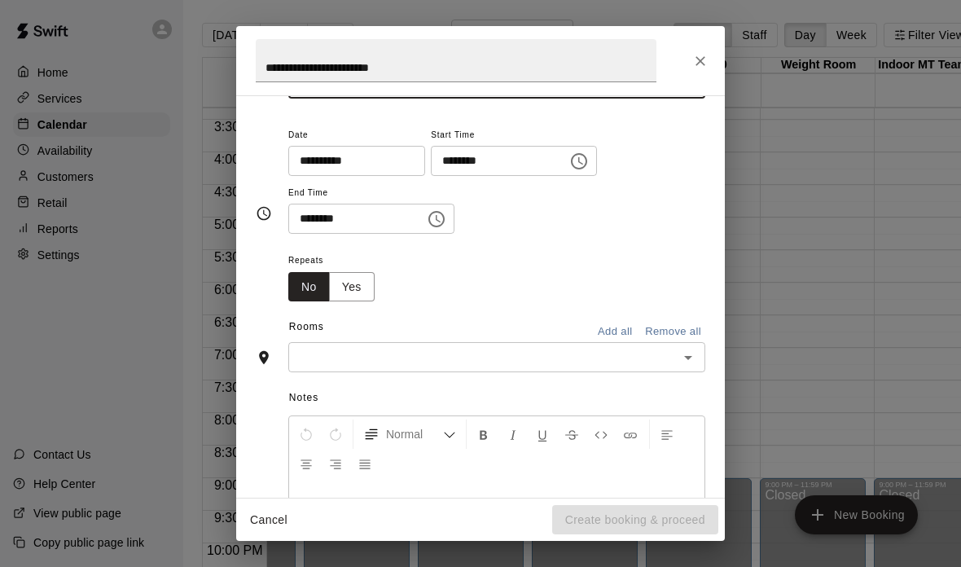
scroll to position [116, 0]
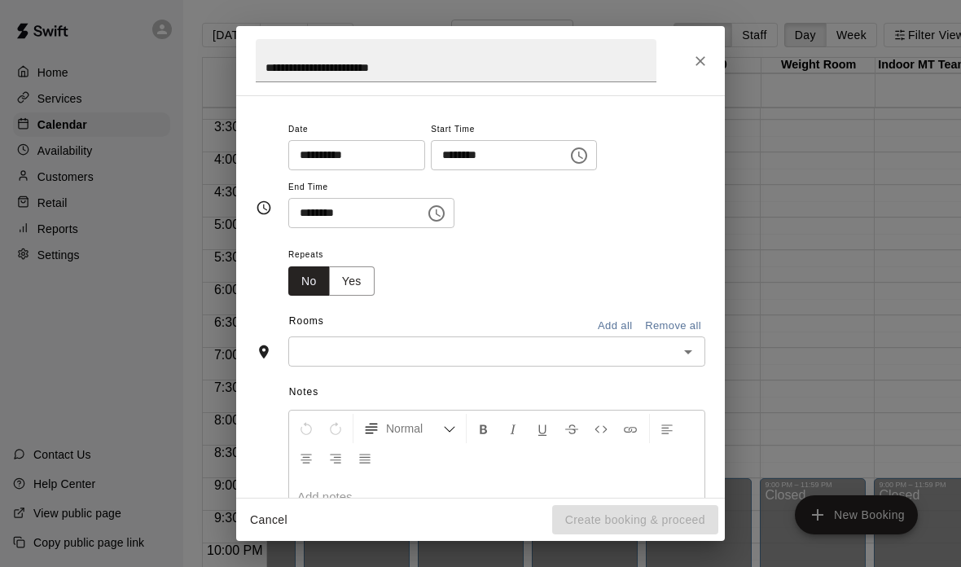
click at [598, 341] on input "text" at bounding box center [483, 351] width 380 height 20
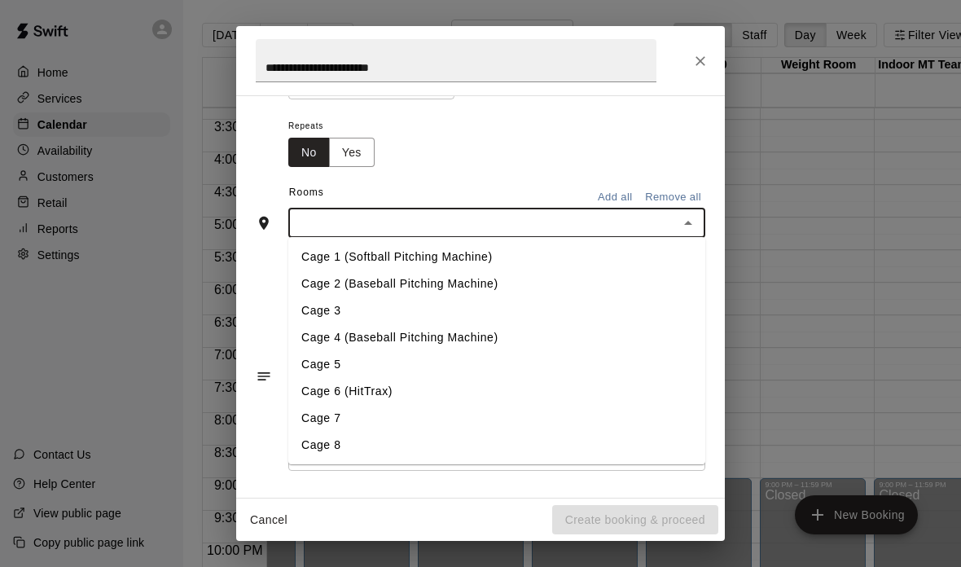
scroll to position [243, 0]
click at [372, 452] on li "Cage 8" at bounding box center [496, 445] width 417 height 27
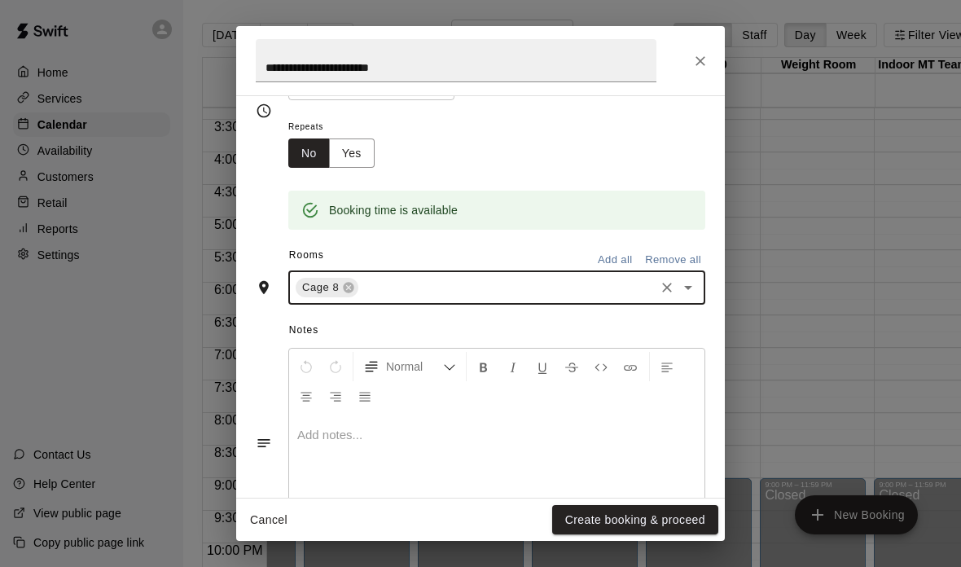
click at [523, 287] on input "text" at bounding box center [506, 288] width 291 height 20
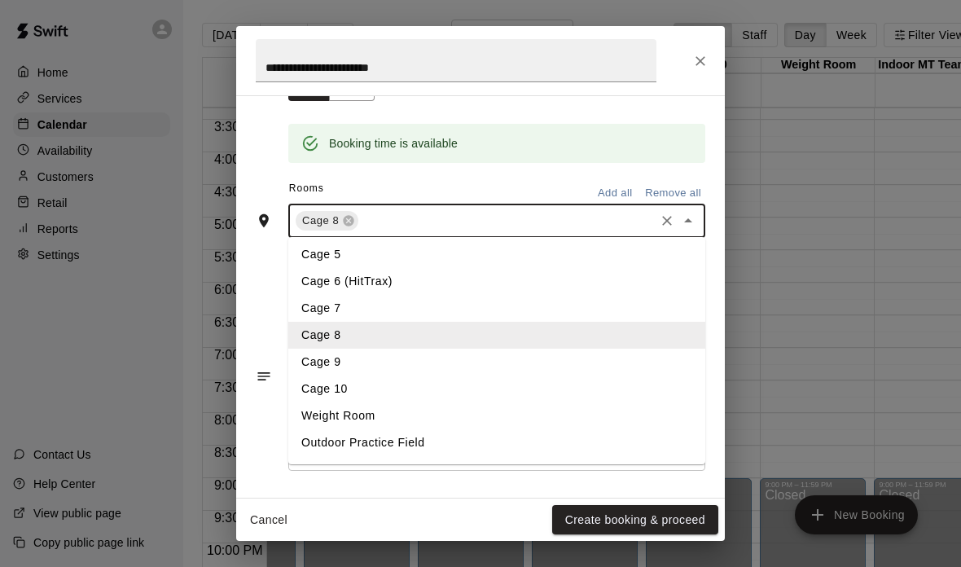
scroll to position [309, 0]
click at [340, 360] on li "Cage 9" at bounding box center [496, 362] width 417 height 27
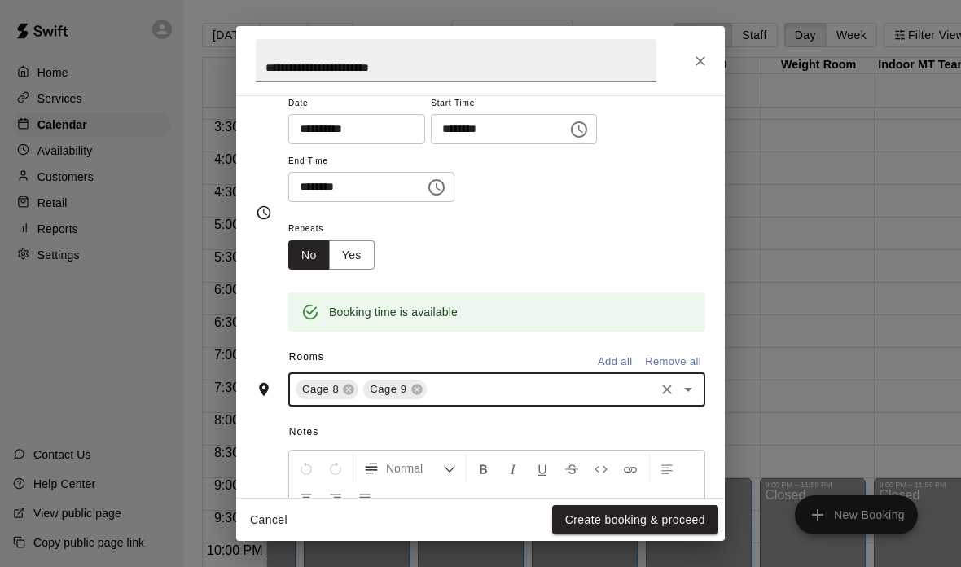
scroll to position [145, 0]
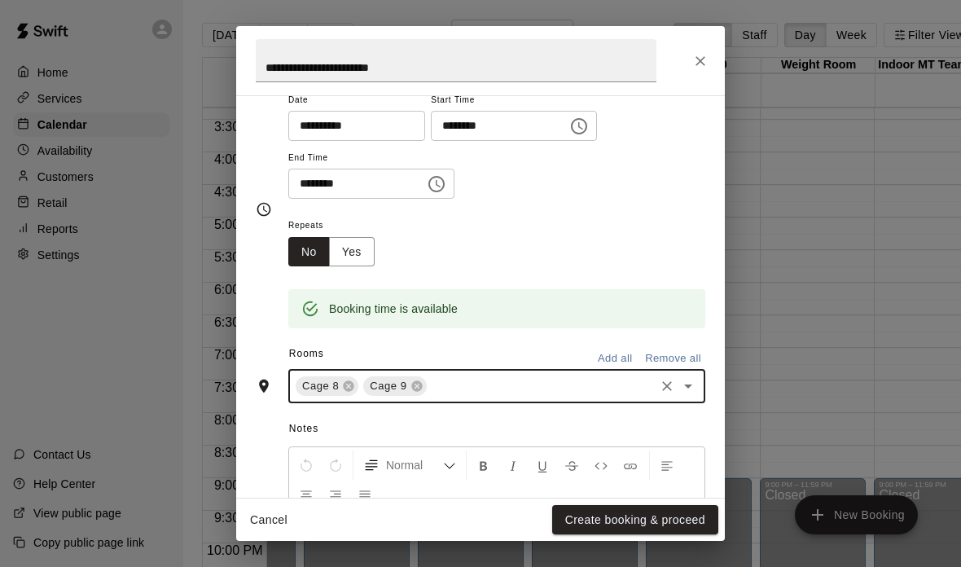
click at [436, 181] on icon "Choose time, selected time is 6:30 PM" at bounding box center [438, 183] width 5 height 7
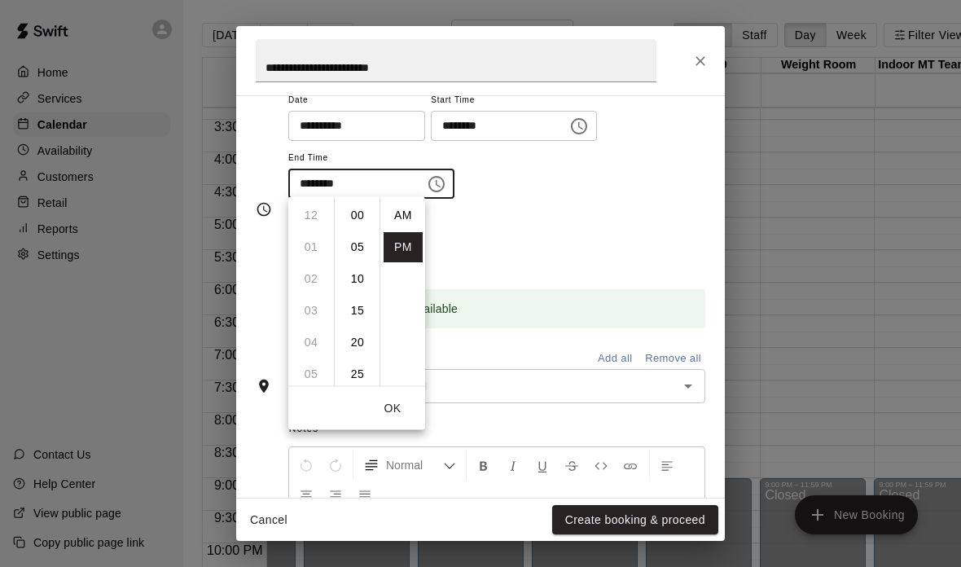
scroll to position [29, 0]
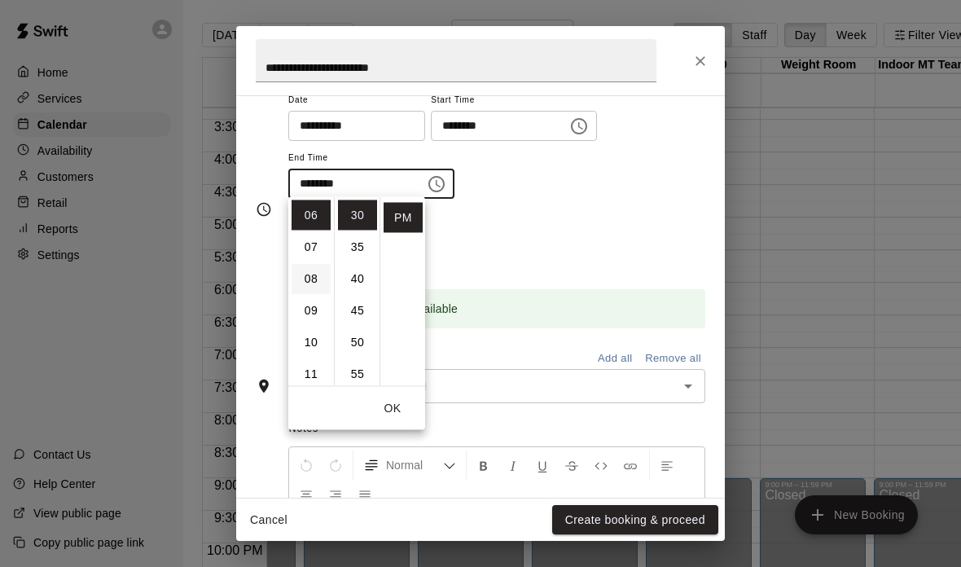
click at [322, 278] on li "08" at bounding box center [310, 279] width 39 height 30
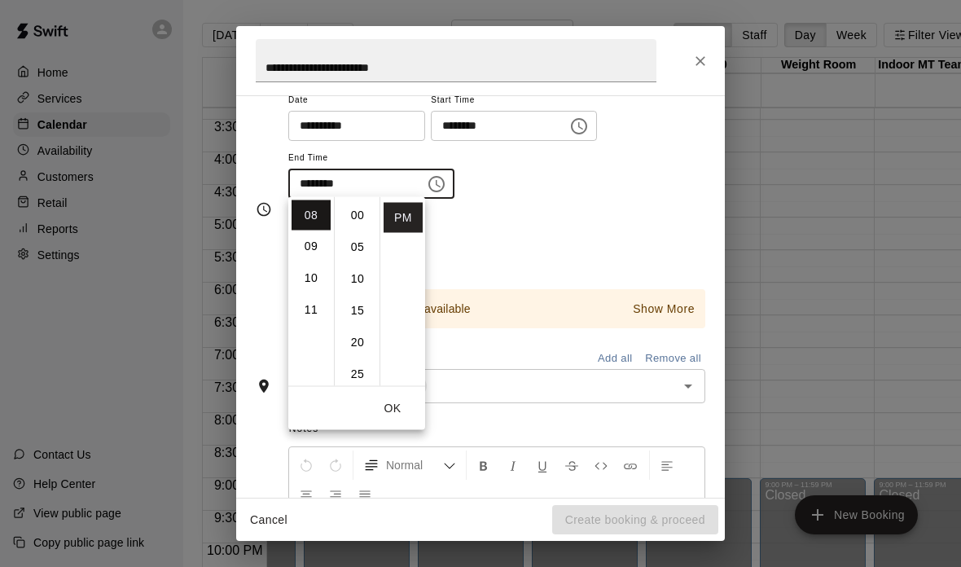
scroll to position [0, 0]
click at [355, 220] on li "00" at bounding box center [357, 215] width 39 height 30
type input "********"
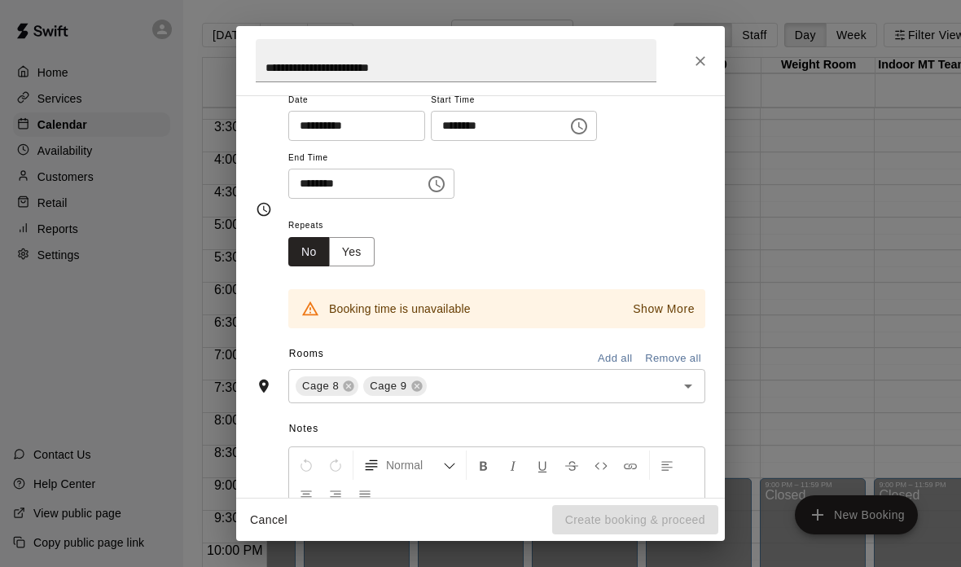
click at [625, 200] on div "**********" at bounding box center [496, 153] width 417 height 126
click at [348, 384] on icon at bounding box center [349, 386] width 11 height 11
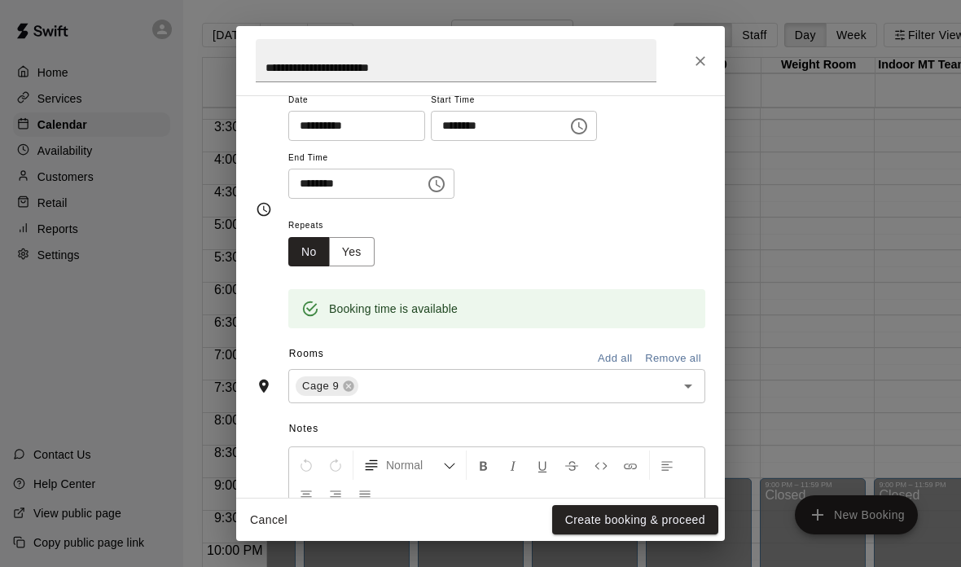
click at [411, 387] on input "text" at bounding box center [506, 386] width 291 height 20
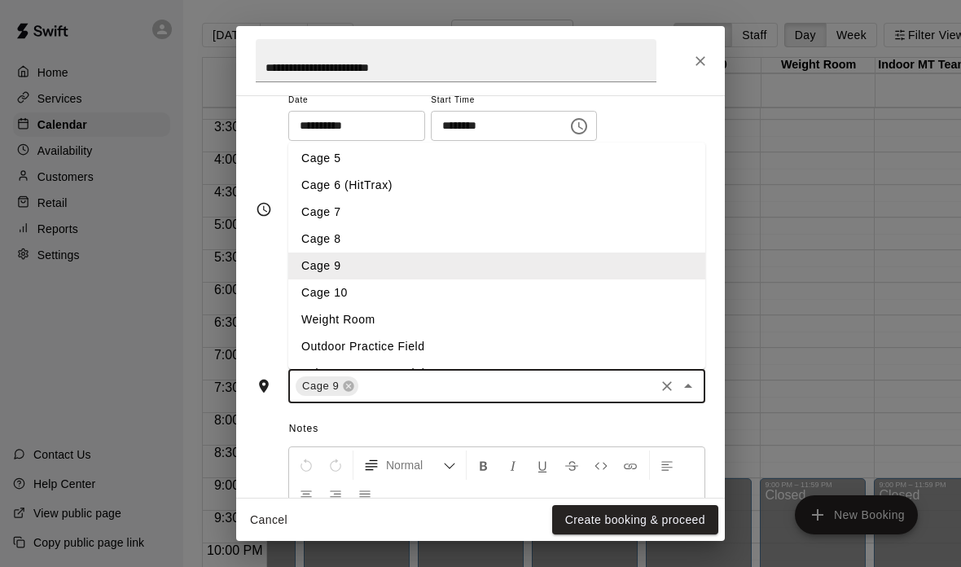
scroll to position [110, 0]
click at [382, 281] on li "Cage 10" at bounding box center [496, 294] width 417 height 27
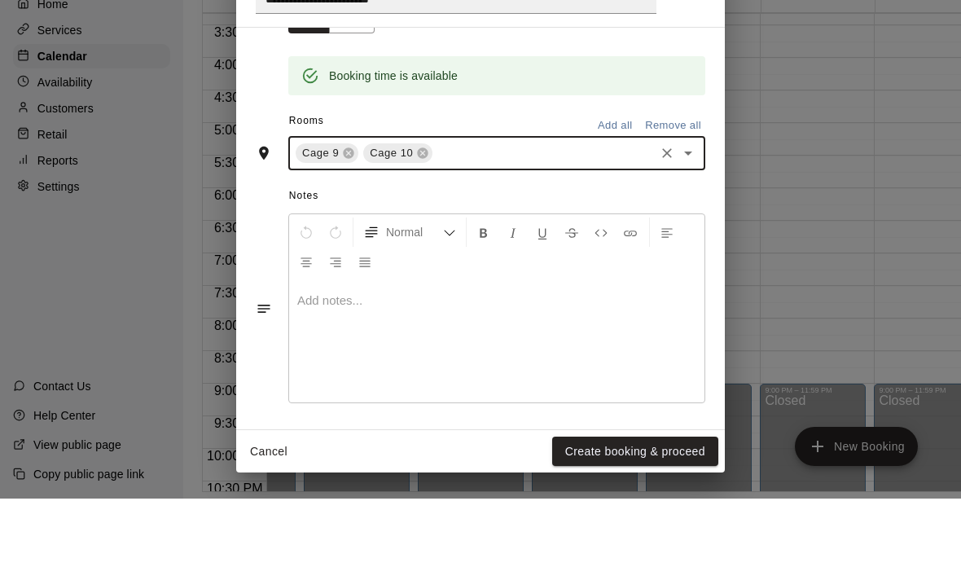
scroll to position [91, 0]
click at [673, 505] on button "Create booking & proceed" at bounding box center [635, 520] width 166 height 30
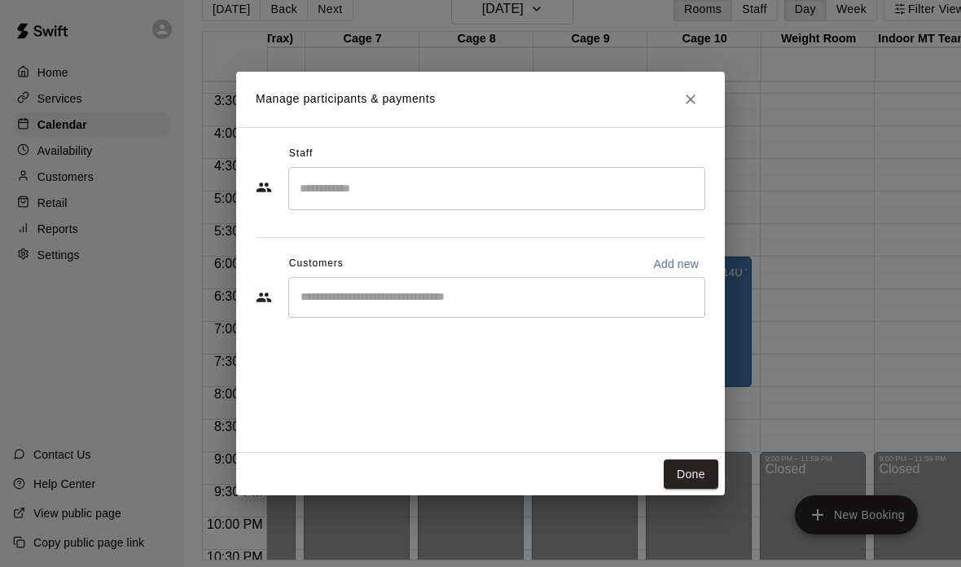
click at [642, 183] on input "Search staff" at bounding box center [497, 188] width 402 height 28
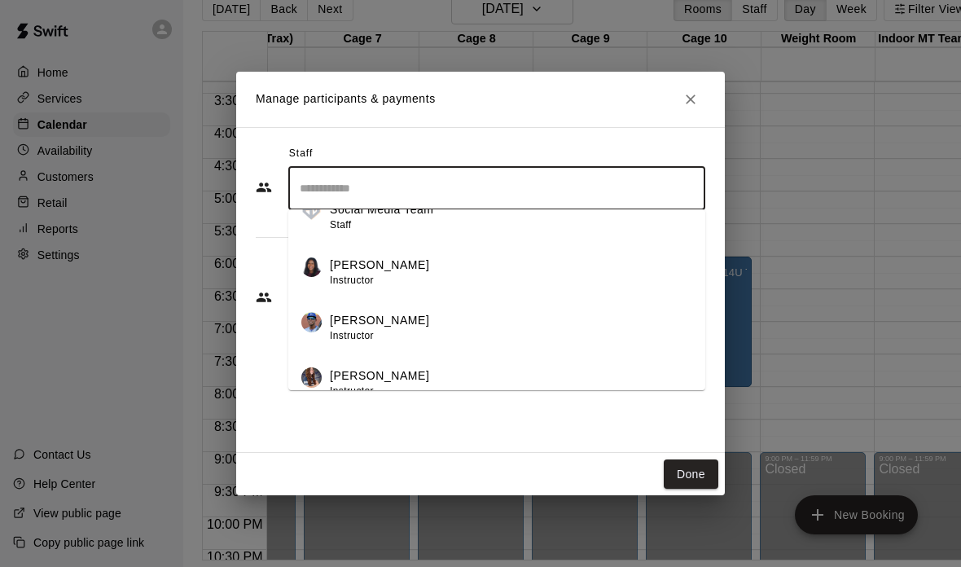
scroll to position [192, 0]
click at [527, 267] on div "[PERSON_NAME] Instructor" at bounding box center [511, 272] width 362 height 32
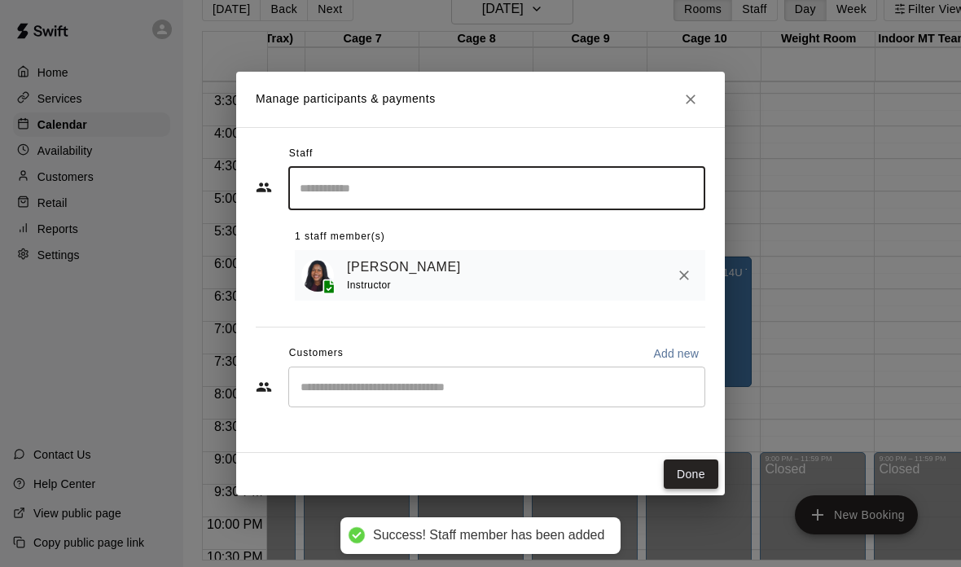
click at [702, 463] on button "Done" at bounding box center [690, 474] width 55 height 30
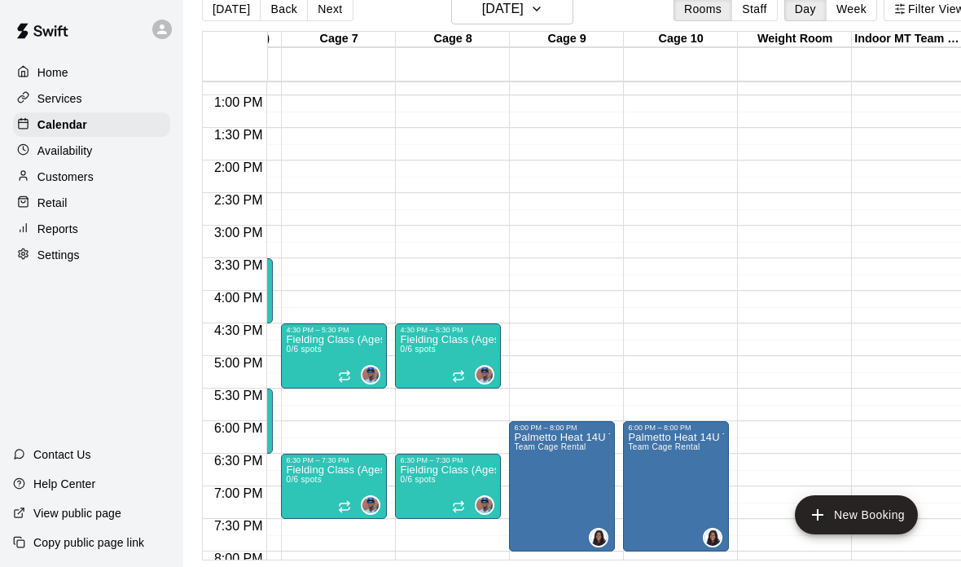
scroll to position [835, 784]
